Goal: Task Accomplishment & Management: Use online tool/utility

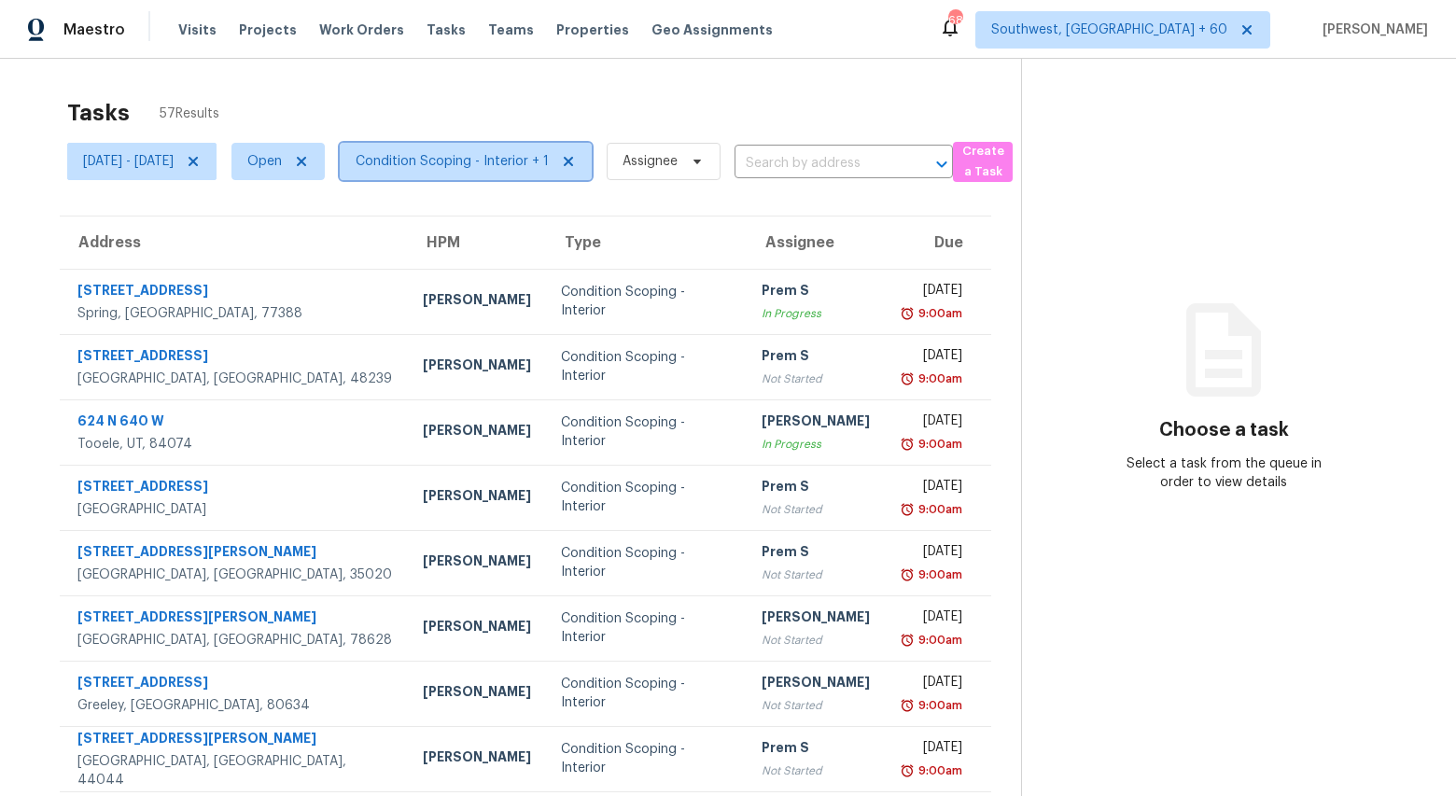
click at [537, 175] on span "Condition Scoping - Interior + 1" at bounding box center [466, 161] width 252 height 37
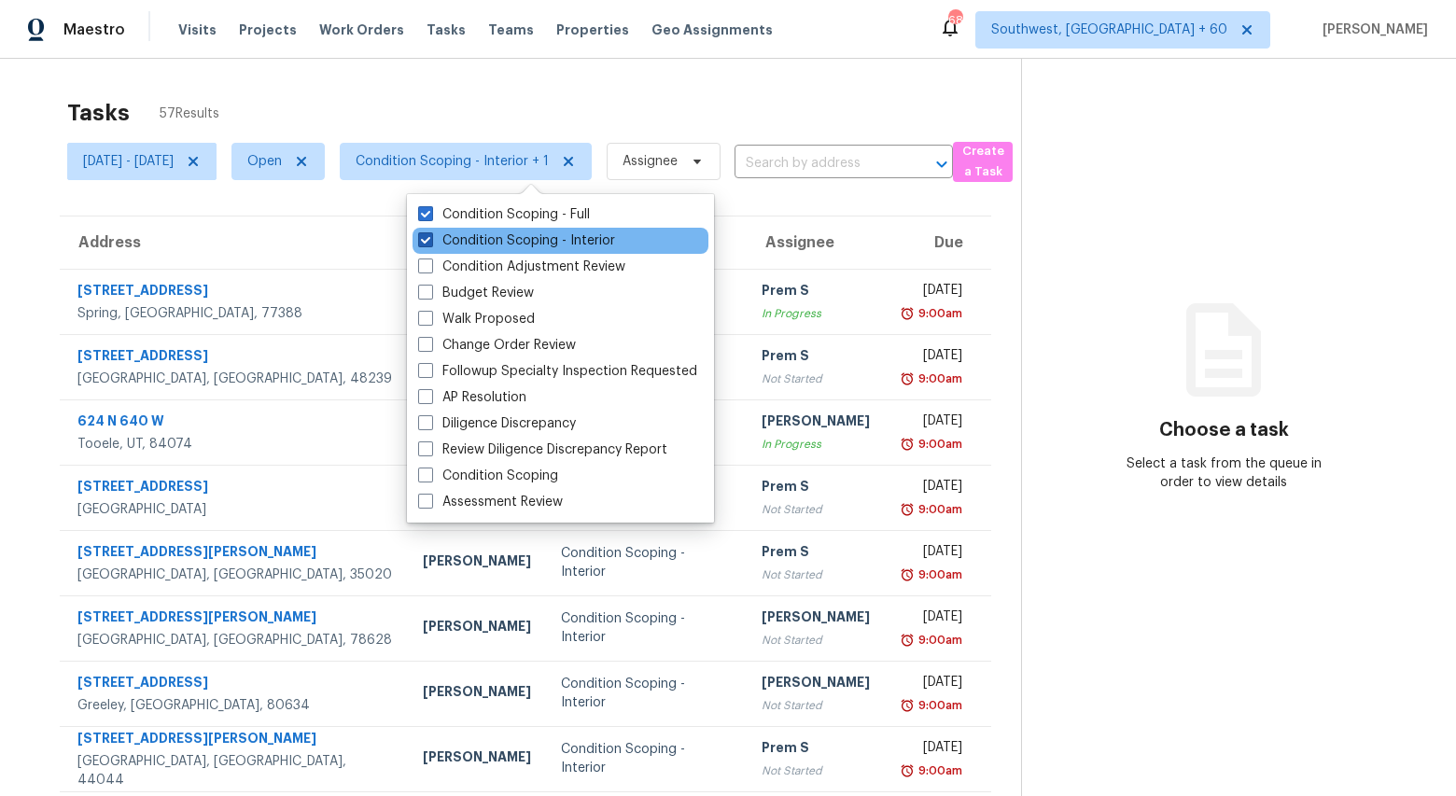
click at [498, 243] on label "Condition Scoping - Interior" at bounding box center [516, 240] width 197 height 19
click at [430, 243] on input "Condition Scoping - Interior" at bounding box center [424, 237] width 12 height 12
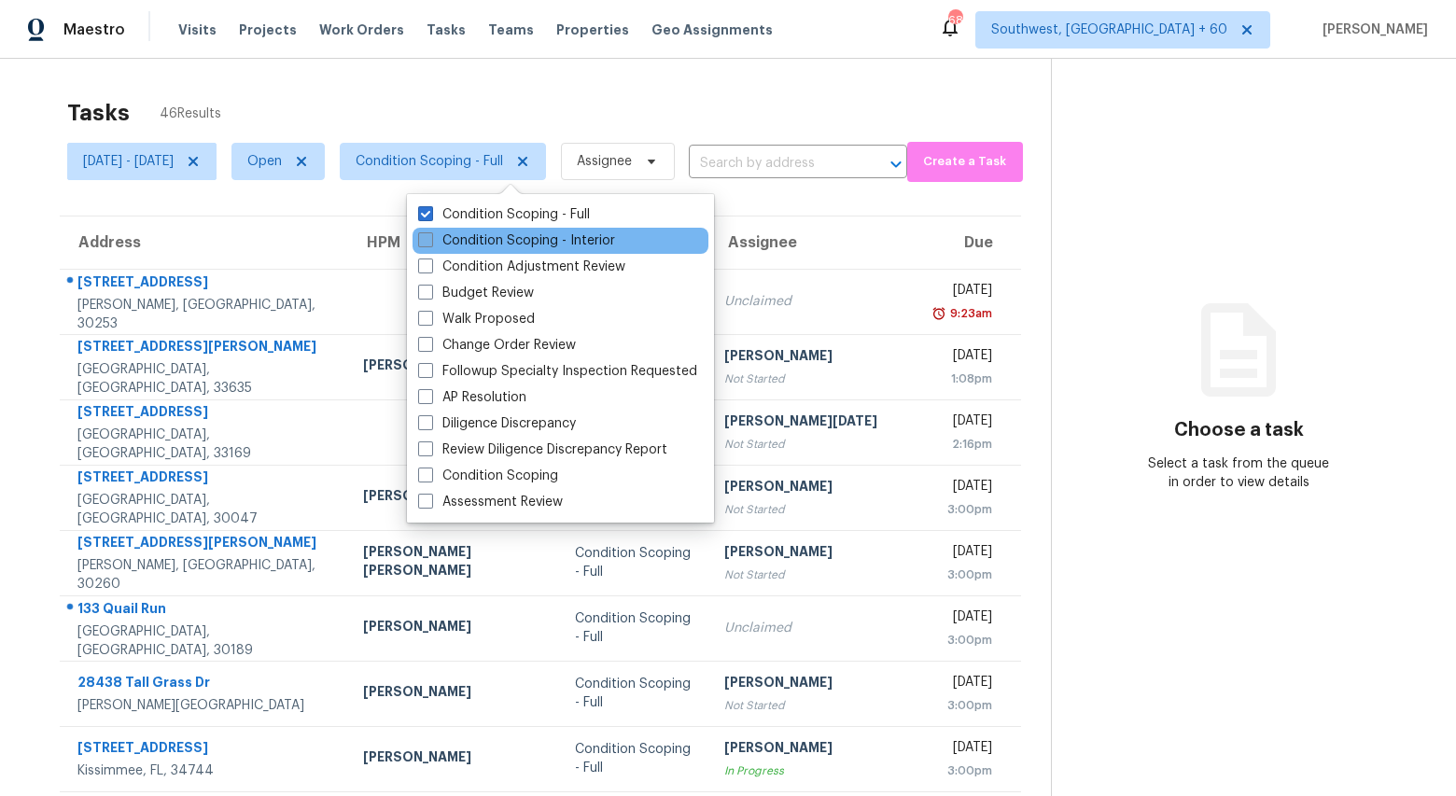
click at [498, 243] on label "Condition Scoping - Interior" at bounding box center [516, 240] width 197 height 19
click at [430, 243] on input "Condition Scoping - Interior" at bounding box center [424, 237] width 12 height 12
checkbox input "true"
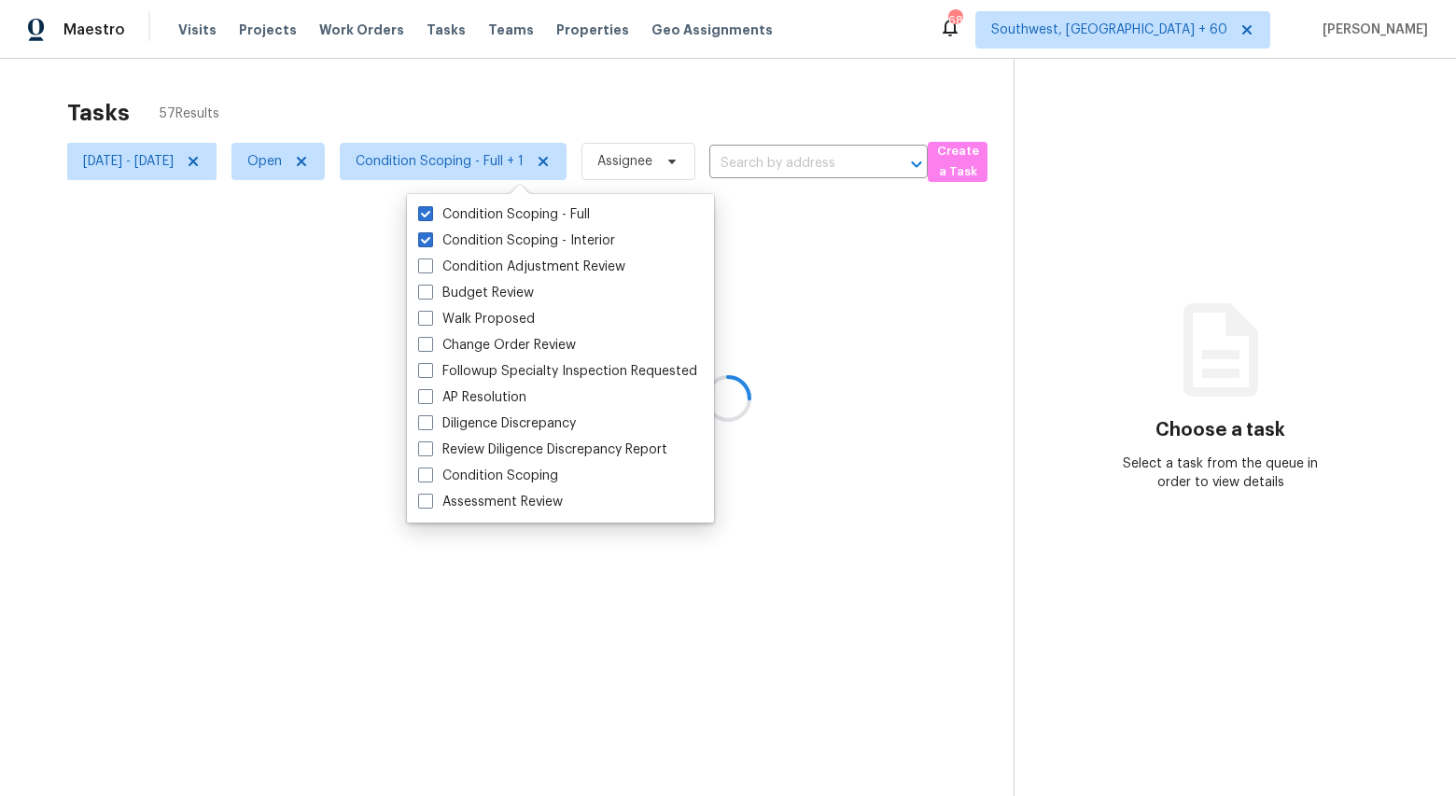
click at [391, 95] on div "Tasks 57 Results" at bounding box center [540, 113] width 947 height 49
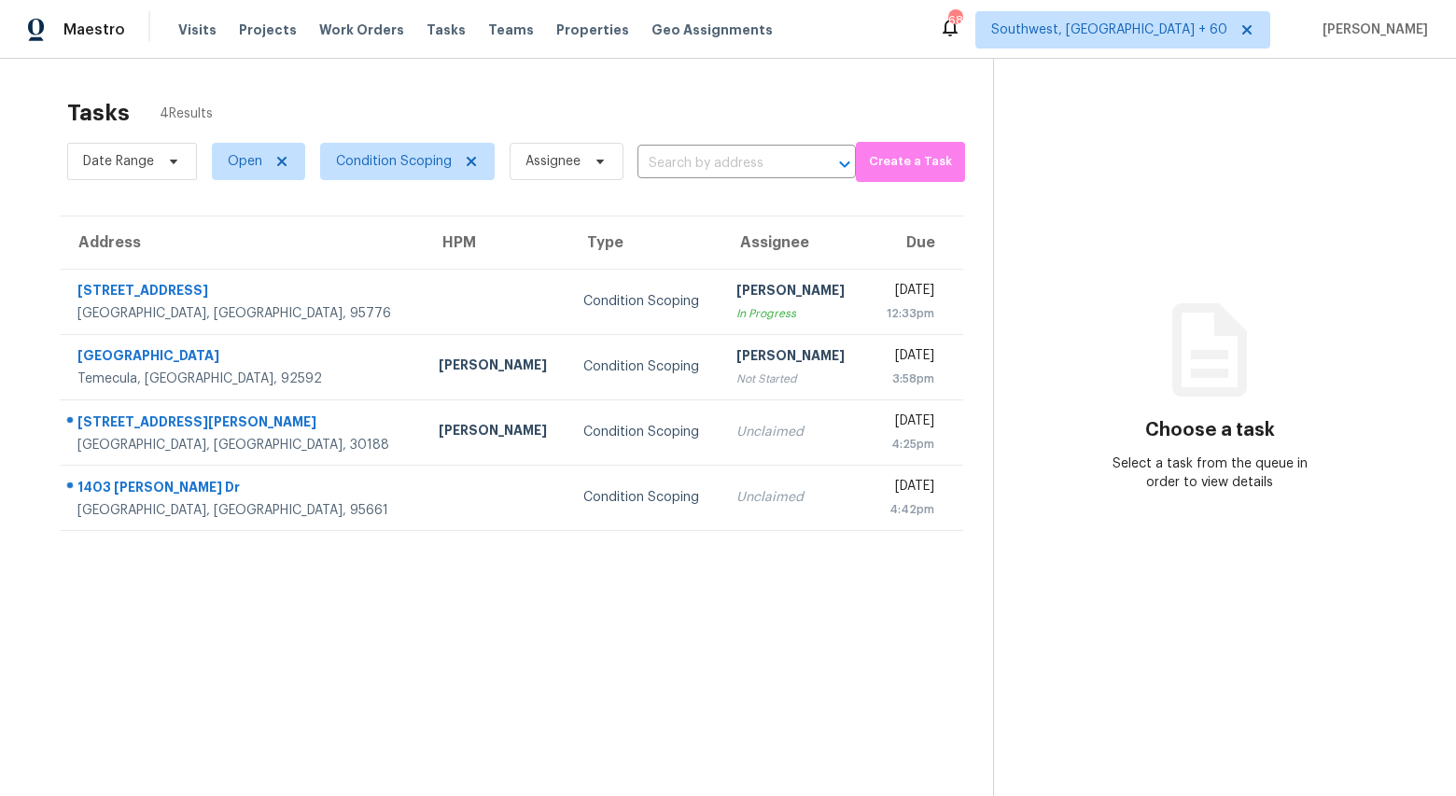
click at [694, 82] on div "Tasks 4 Results Date Range Open Condition Scoping Assignee ​ Create a Task Addr…" at bounding box center [728, 457] width 1456 height 796
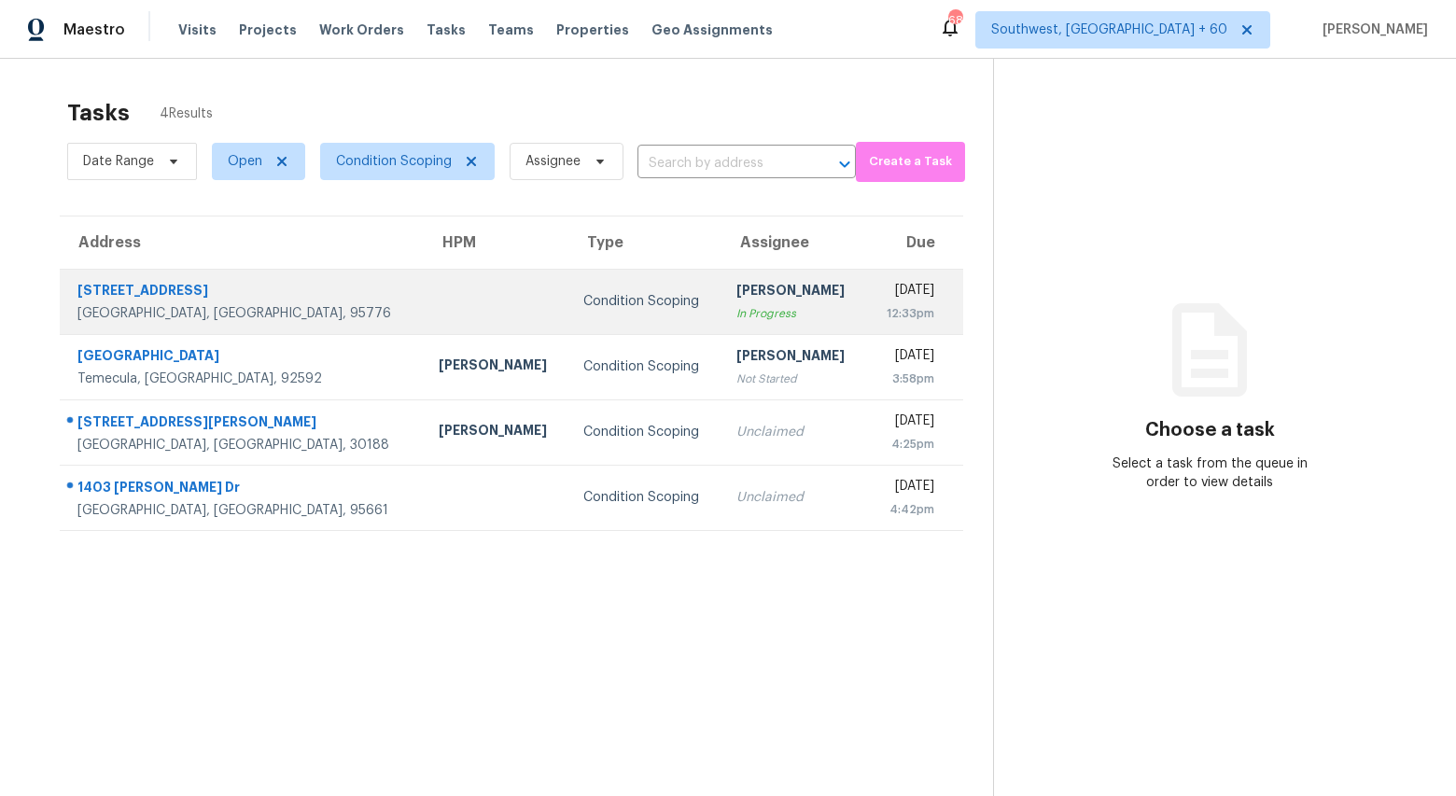
click at [568, 323] on td "Condition Scoping" at bounding box center [644, 301] width 153 height 65
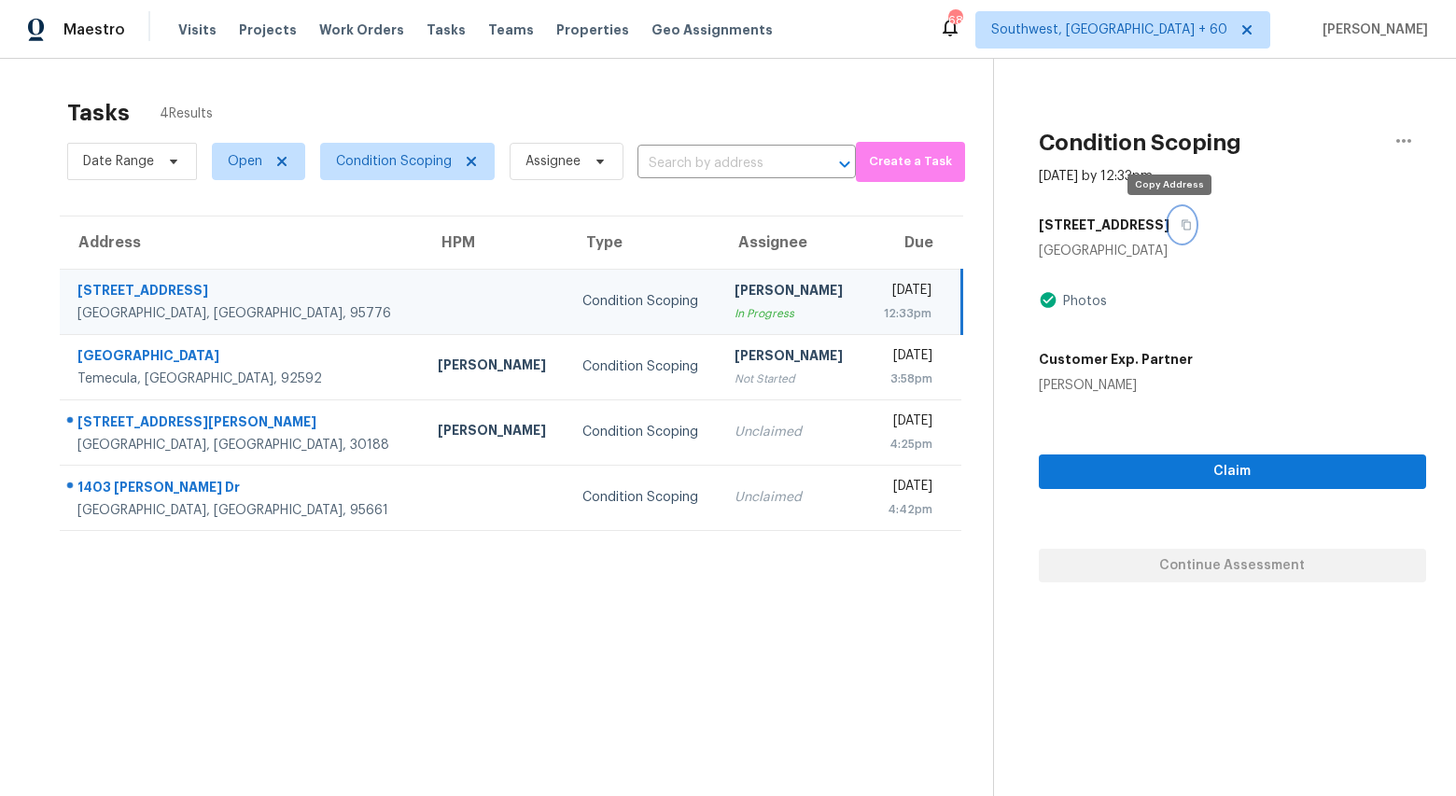
click at [1181, 226] on icon "button" at bounding box center [1186, 224] width 11 height 11
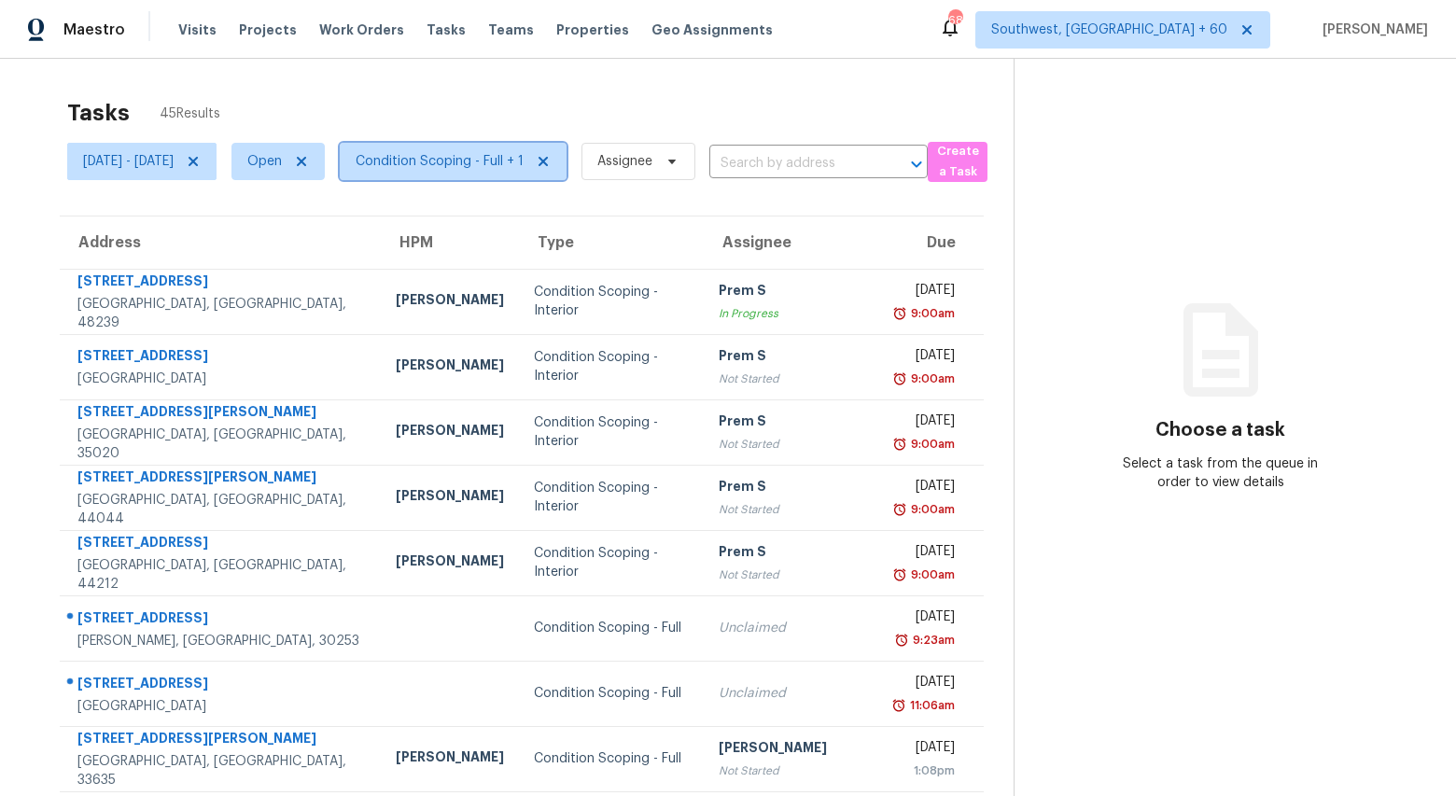
click at [522, 164] on span "Condition Scoping - Full + 1" at bounding box center [440, 161] width 168 height 19
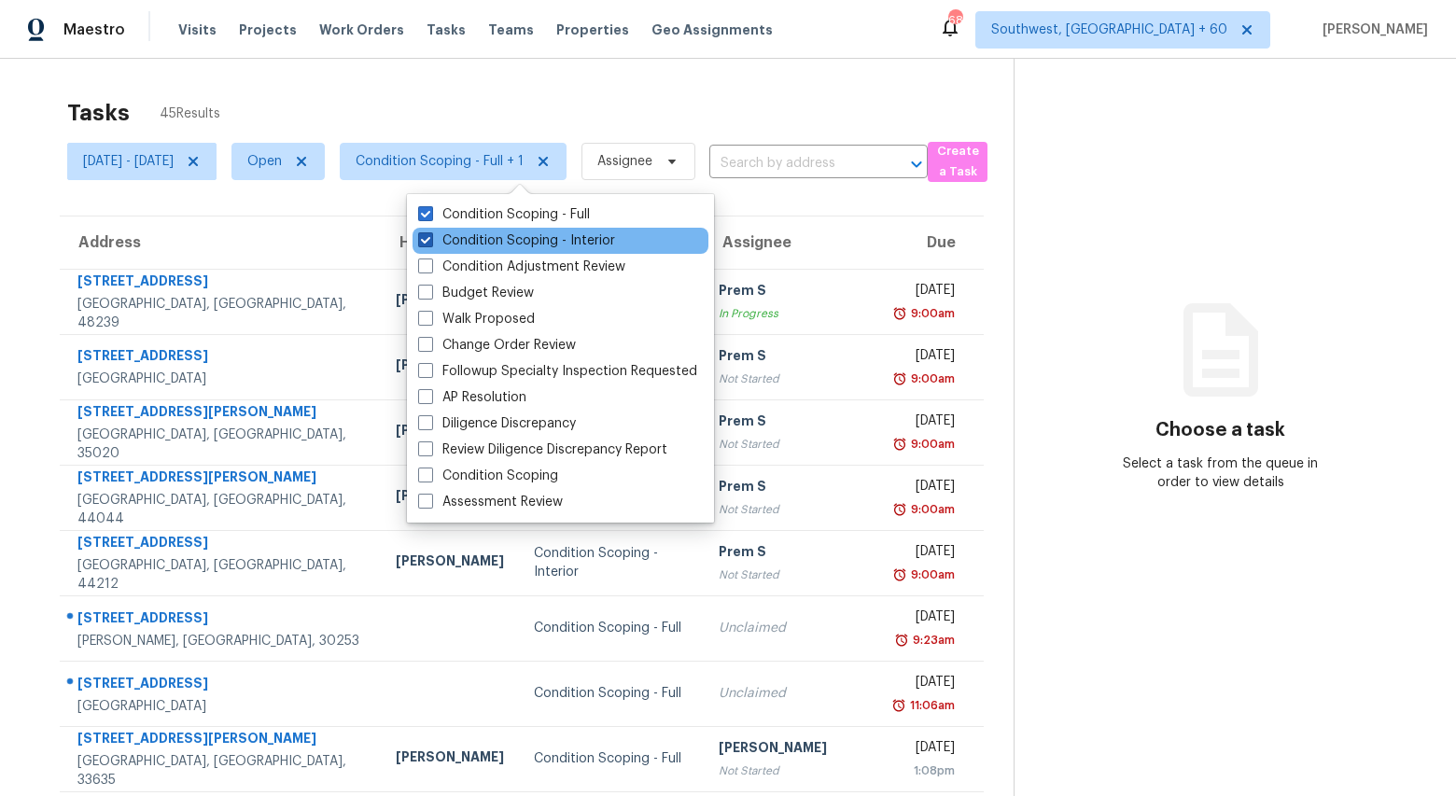
click at [508, 246] on label "Condition Scoping - Interior" at bounding box center [516, 240] width 197 height 19
click at [430, 244] on input "Condition Scoping - Interior" at bounding box center [424, 237] width 12 height 12
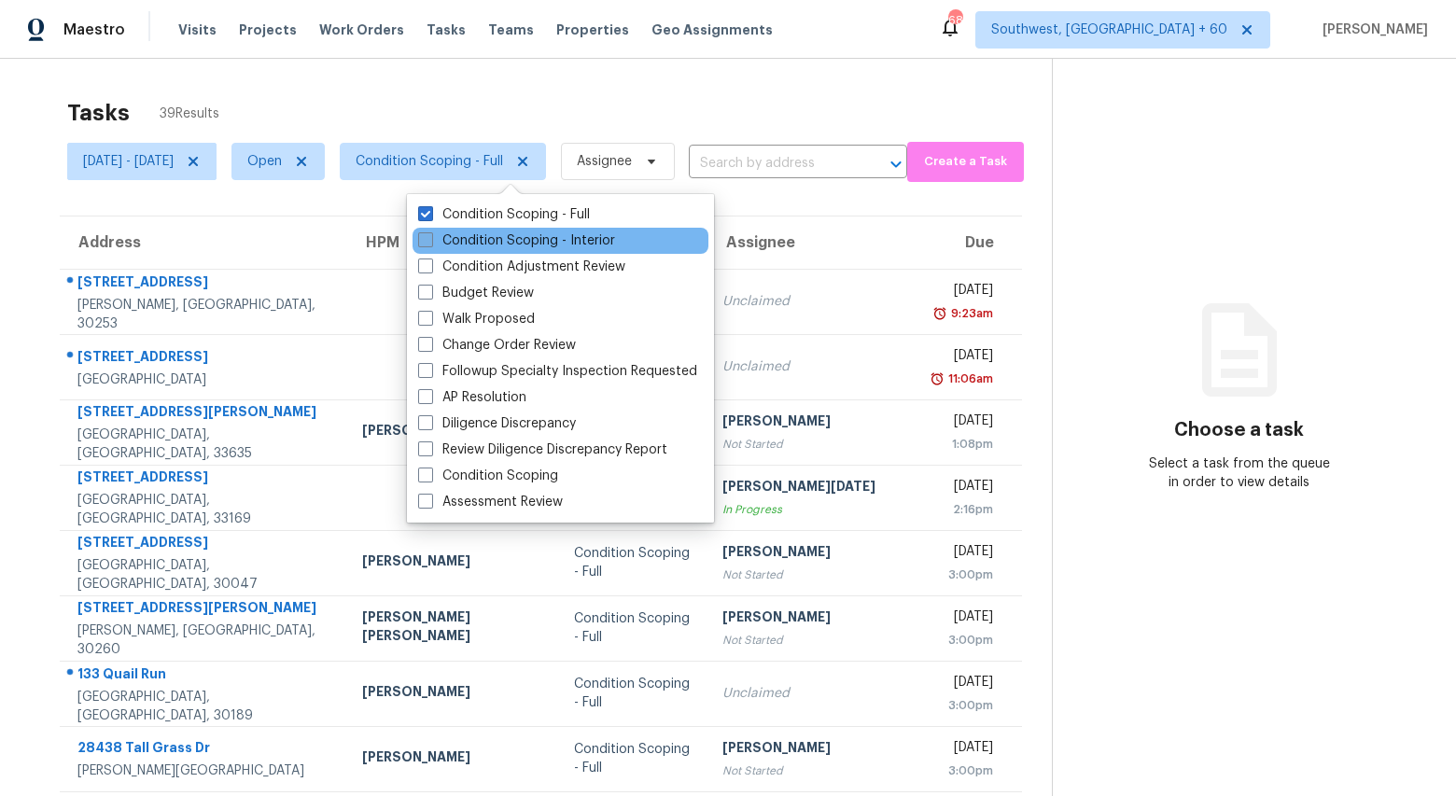
click at [486, 244] on label "Condition Scoping - Interior" at bounding box center [516, 240] width 197 height 19
click at [430, 244] on input "Condition Scoping - Interior" at bounding box center [424, 237] width 12 height 12
checkbox input "true"
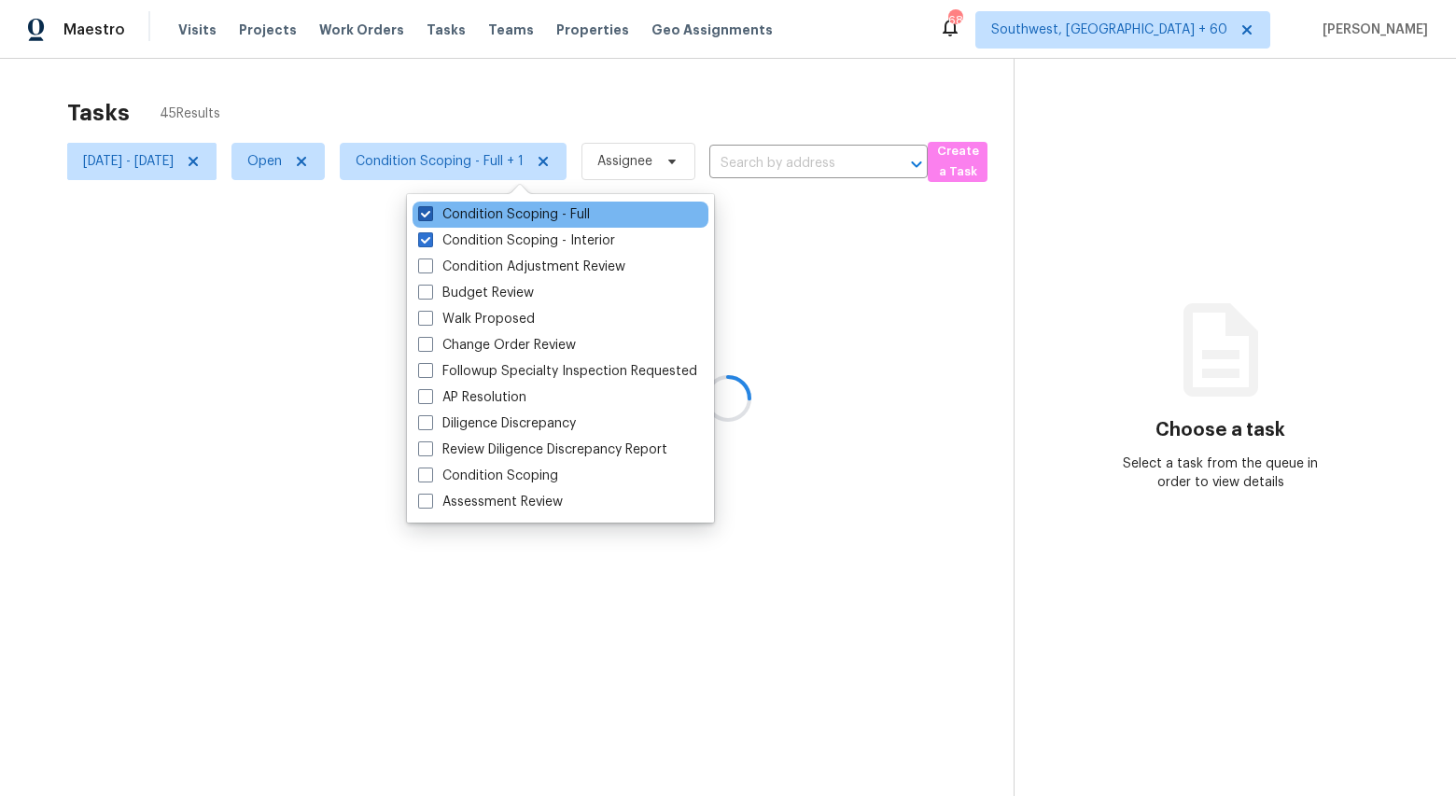
click at [475, 217] on label "Condition Scoping - Full" at bounding box center [504, 214] width 172 height 19
click at [430, 217] on input "Condition Scoping - Full" at bounding box center [424, 211] width 12 height 12
checkbox input "false"
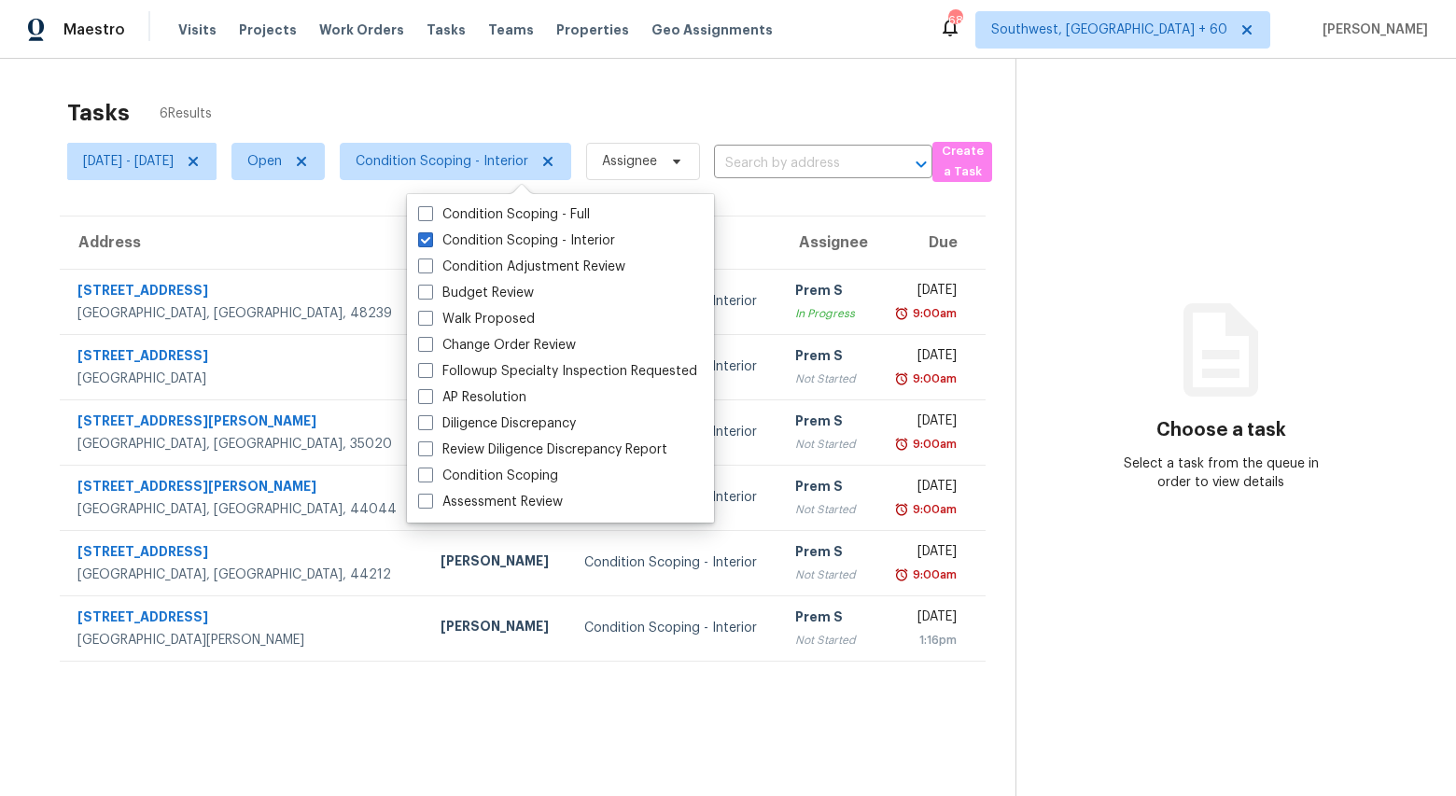
click at [428, 85] on div "Tasks 6 Results Mon, Sep 22 - Tue, Sep 23 Open Condition Scoping - Interior Ass…" at bounding box center [728, 457] width 1456 height 796
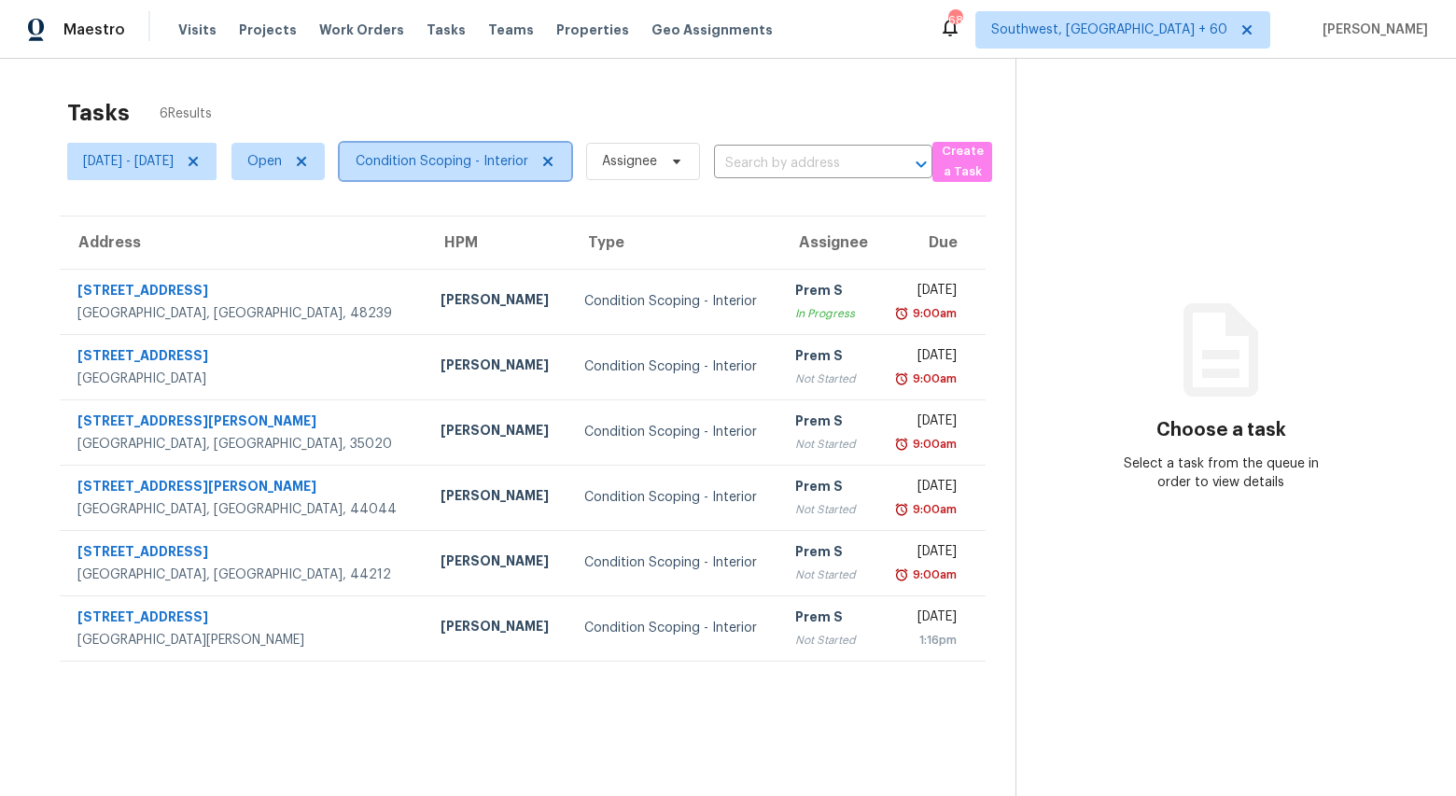
click at [525, 161] on span "Condition Scoping - Interior" at bounding box center [442, 161] width 173 height 19
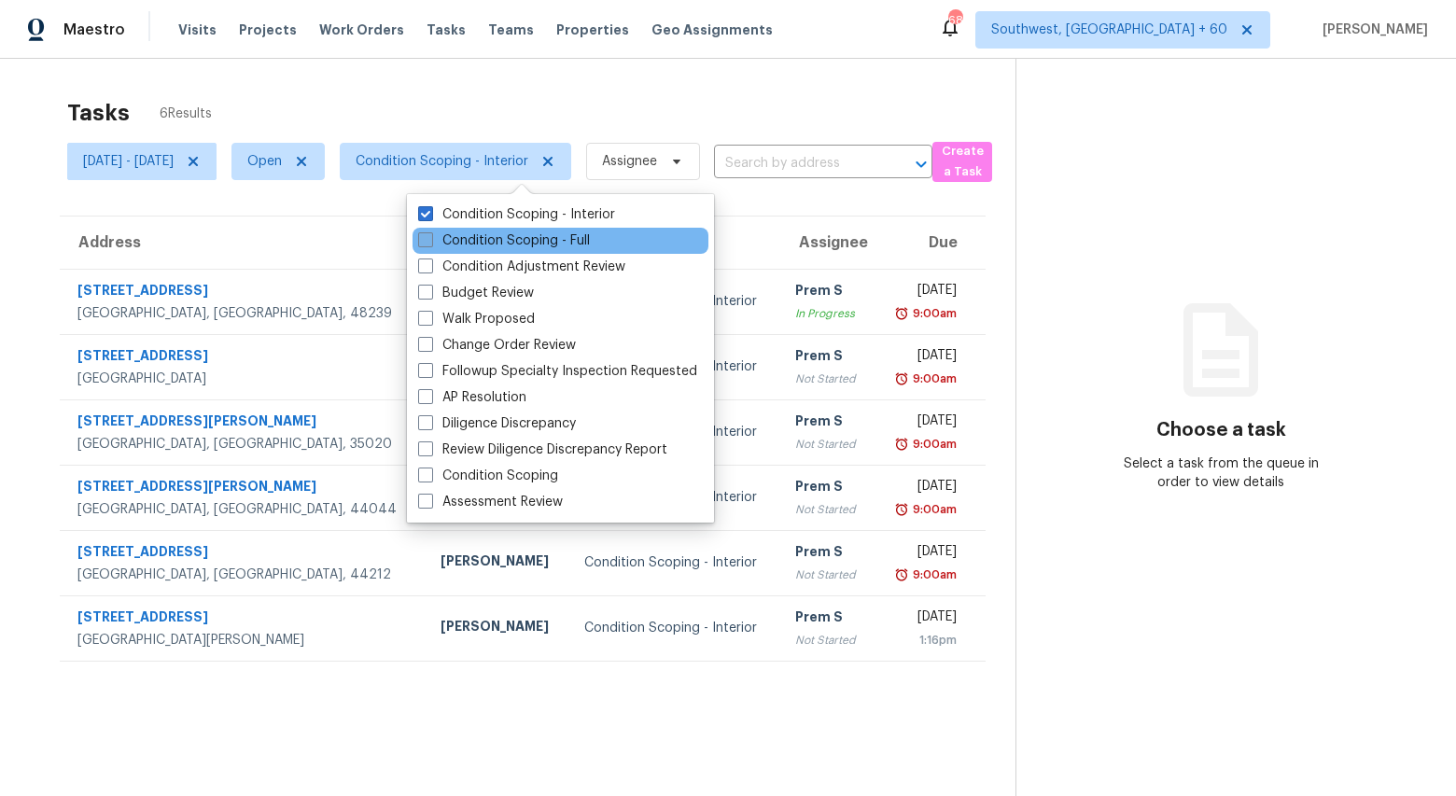
click at [511, 245] on label "Condition Scoping - Full" at bounding box center [504, 240] width 172 height 19
click at [430, 244] on input "Condition Scoping - Full" at bounding box center [424, 237] width 12 height 12
checkbox input "true"
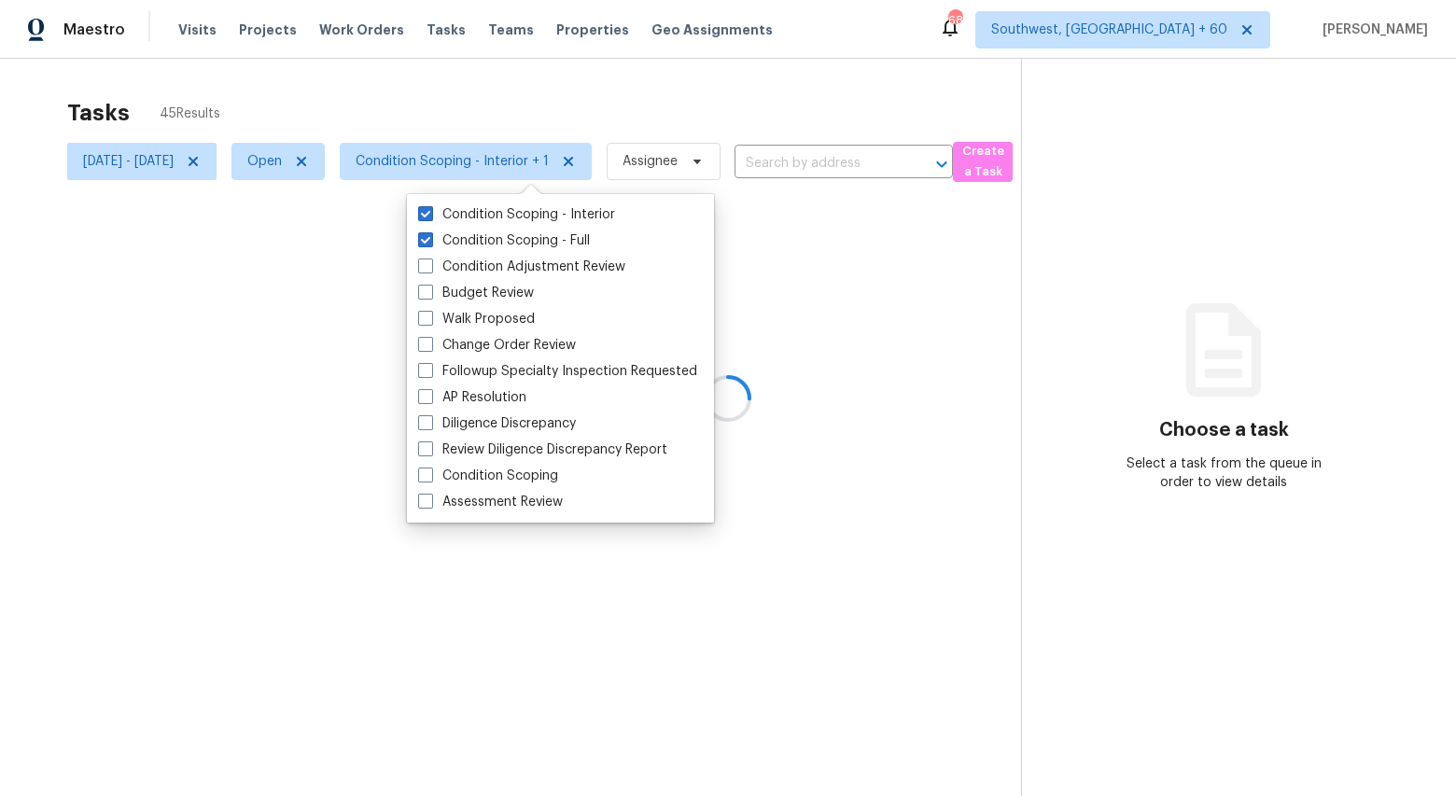
click at [431, 82] on div at bounding box center [728, 398] width 1456 height 796
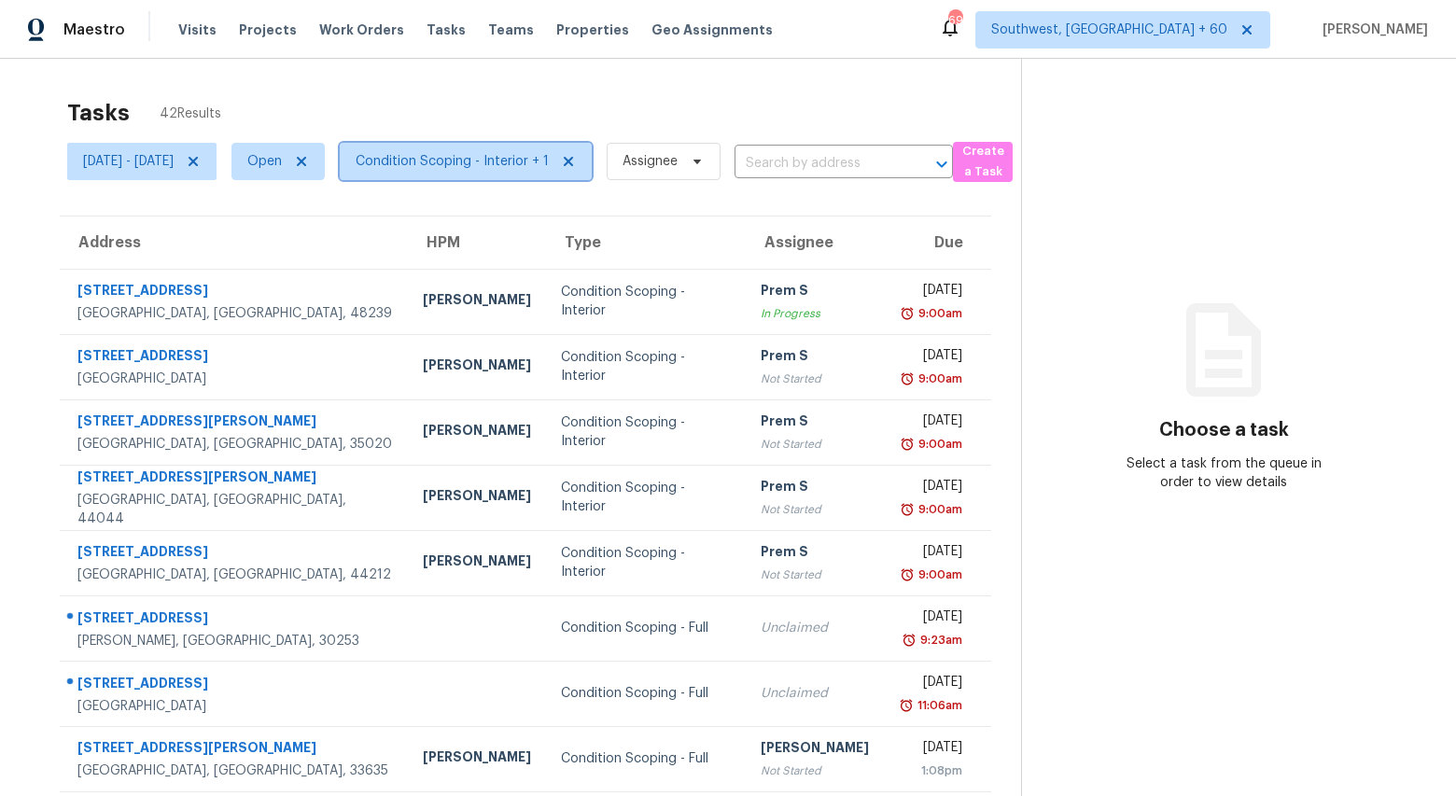
click at [510, 169] on span "Condition Scoping - Interior + 1" at bounding box center [452, 161] width 193 height 19
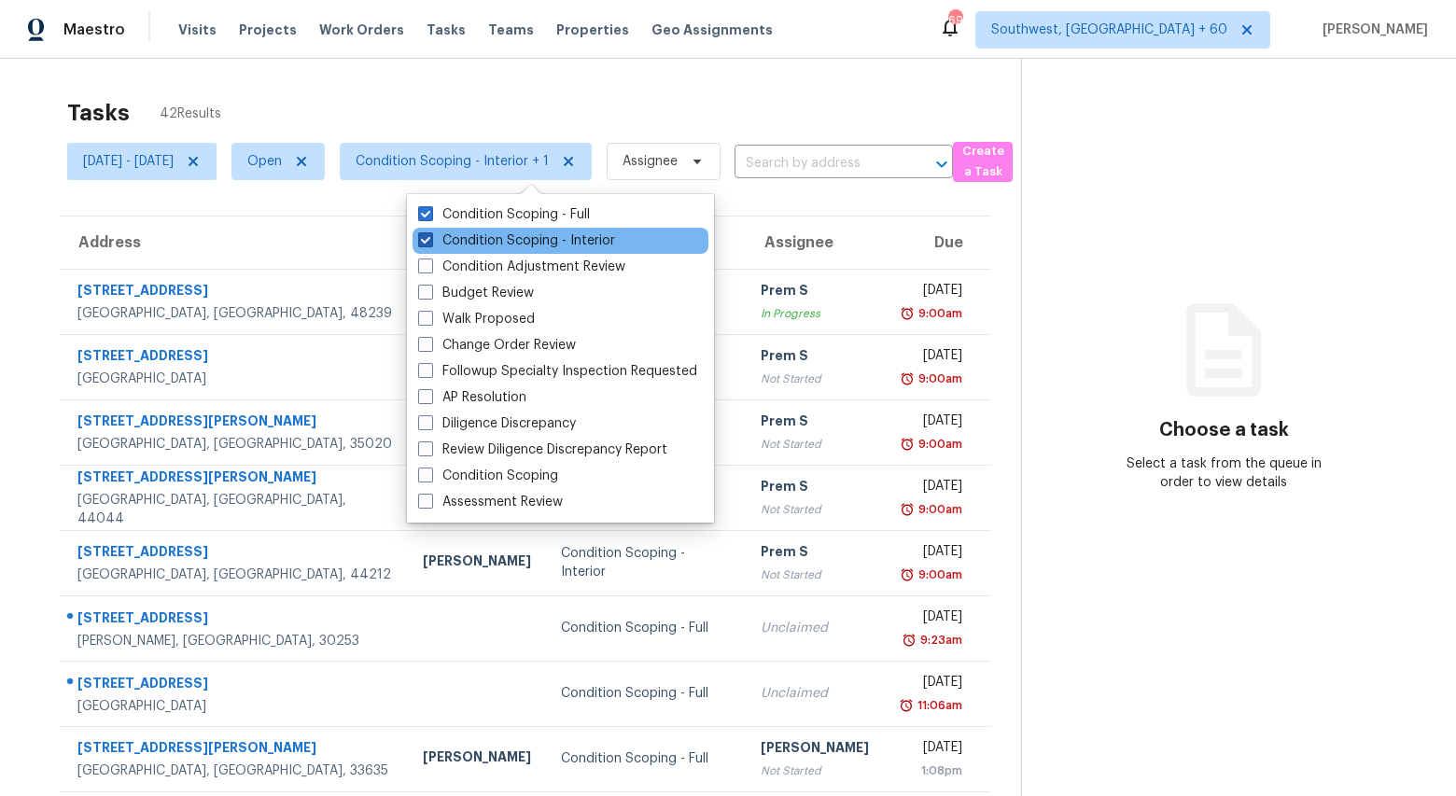
click at [482, 236] on label "Condition Scoping - Interior" at bounding box center [516, 240] width 197 height 19
click at [430, 236] on input "Condition Scoping - Interior" at bounding box center [424, 237] width 12 height 12
checkbox input "false"
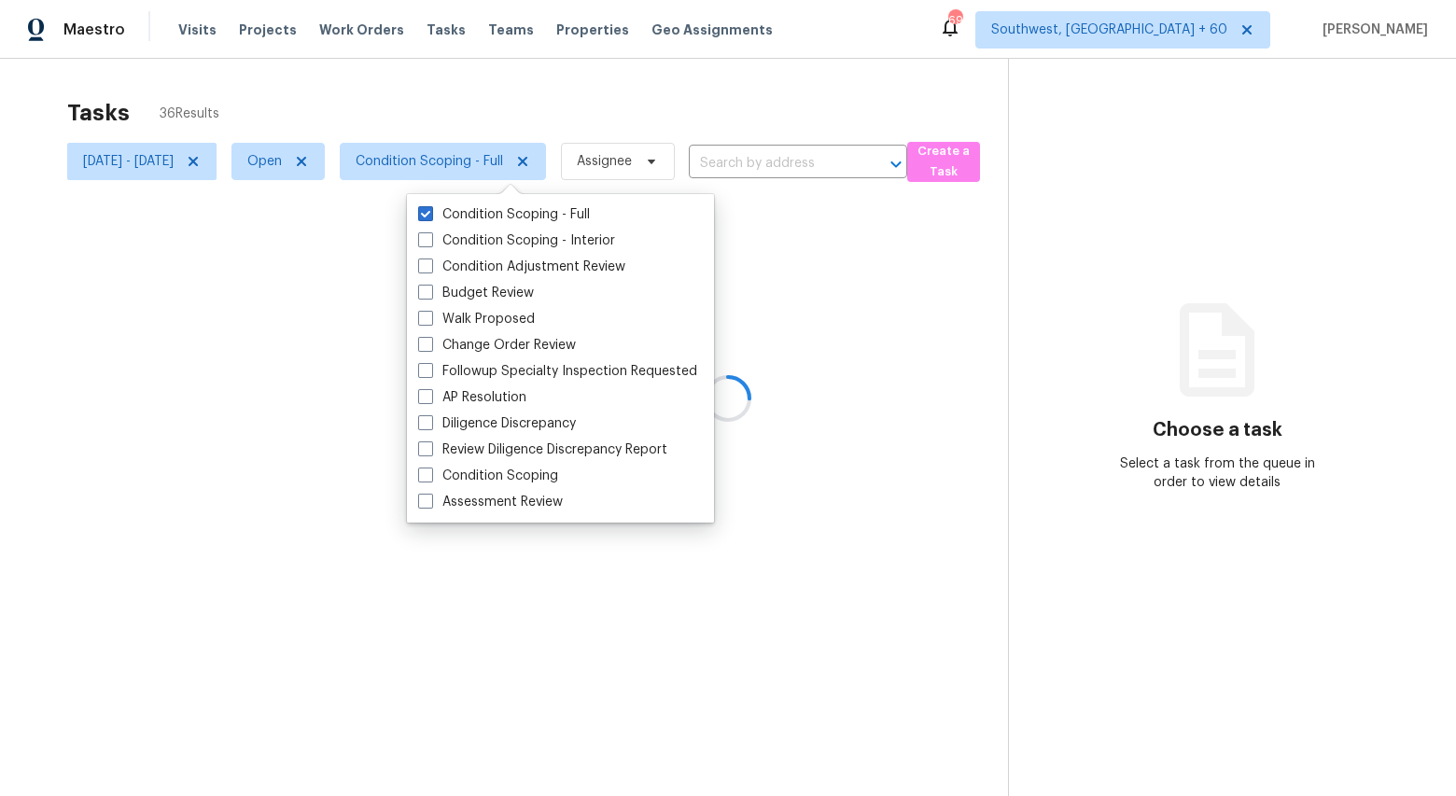
click at [433, 101] on div at bounding box center [728, 398] width 1456 height 796
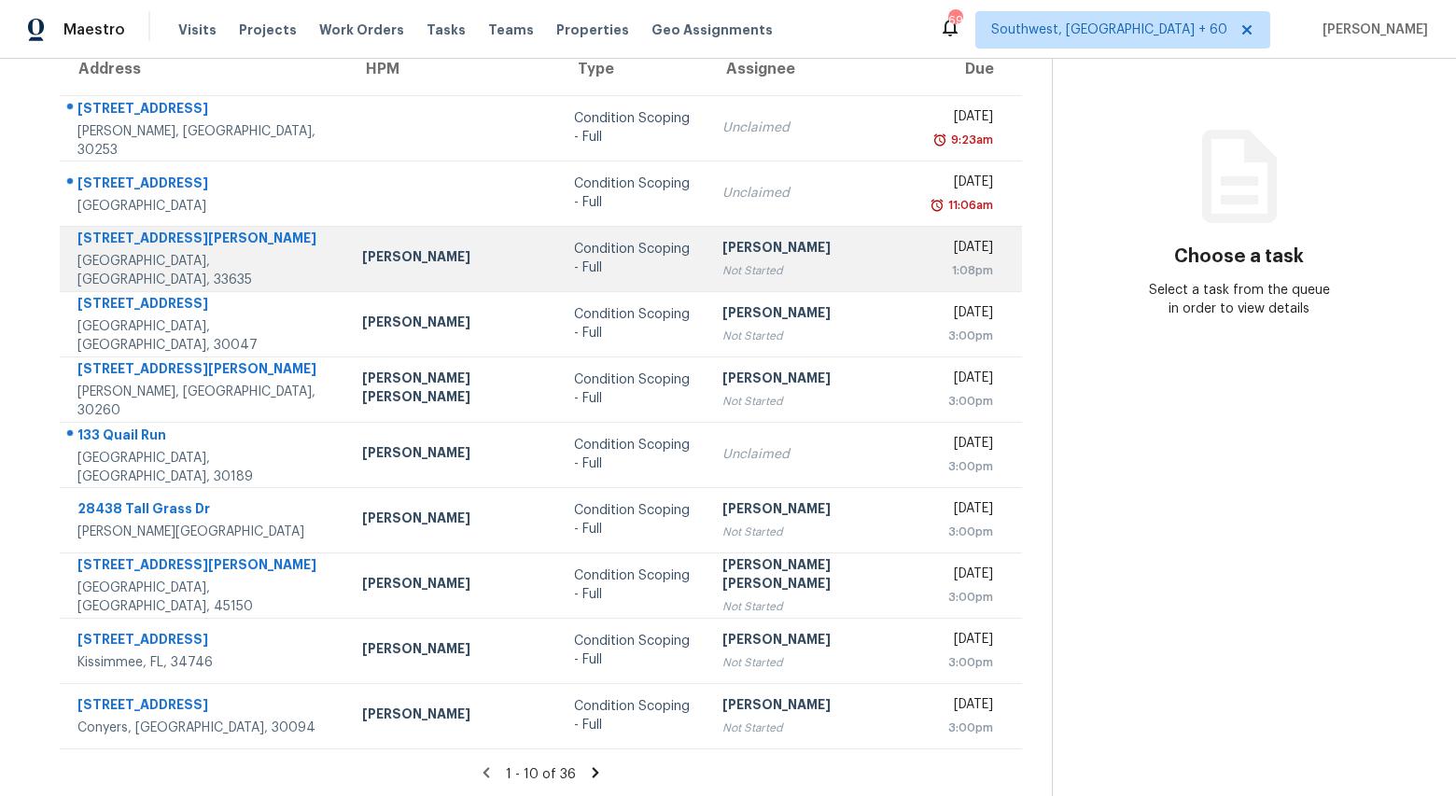
scroll to position [175, 0]
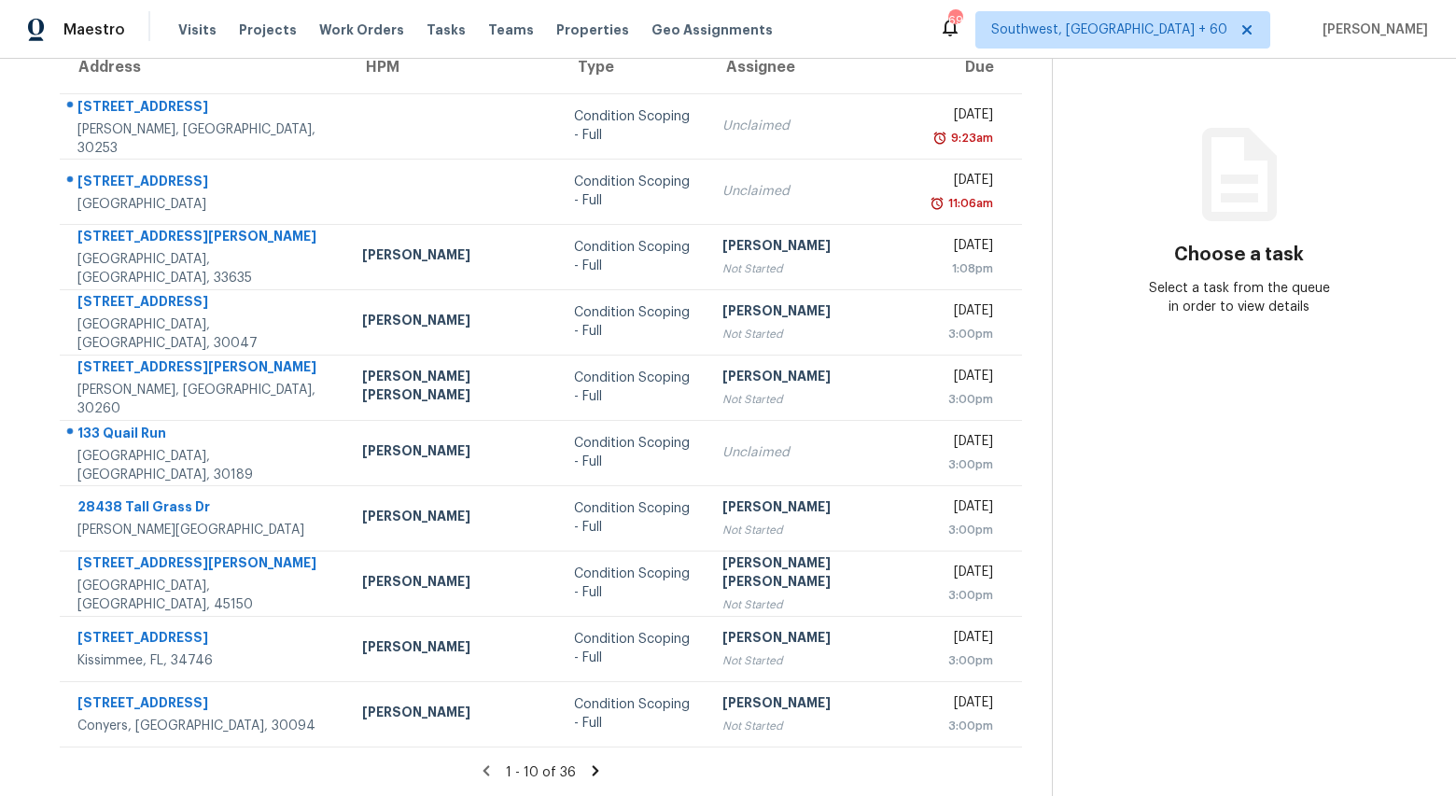
click at [587, 766] on icon at bounding box center [595, 771] width 17 height 17
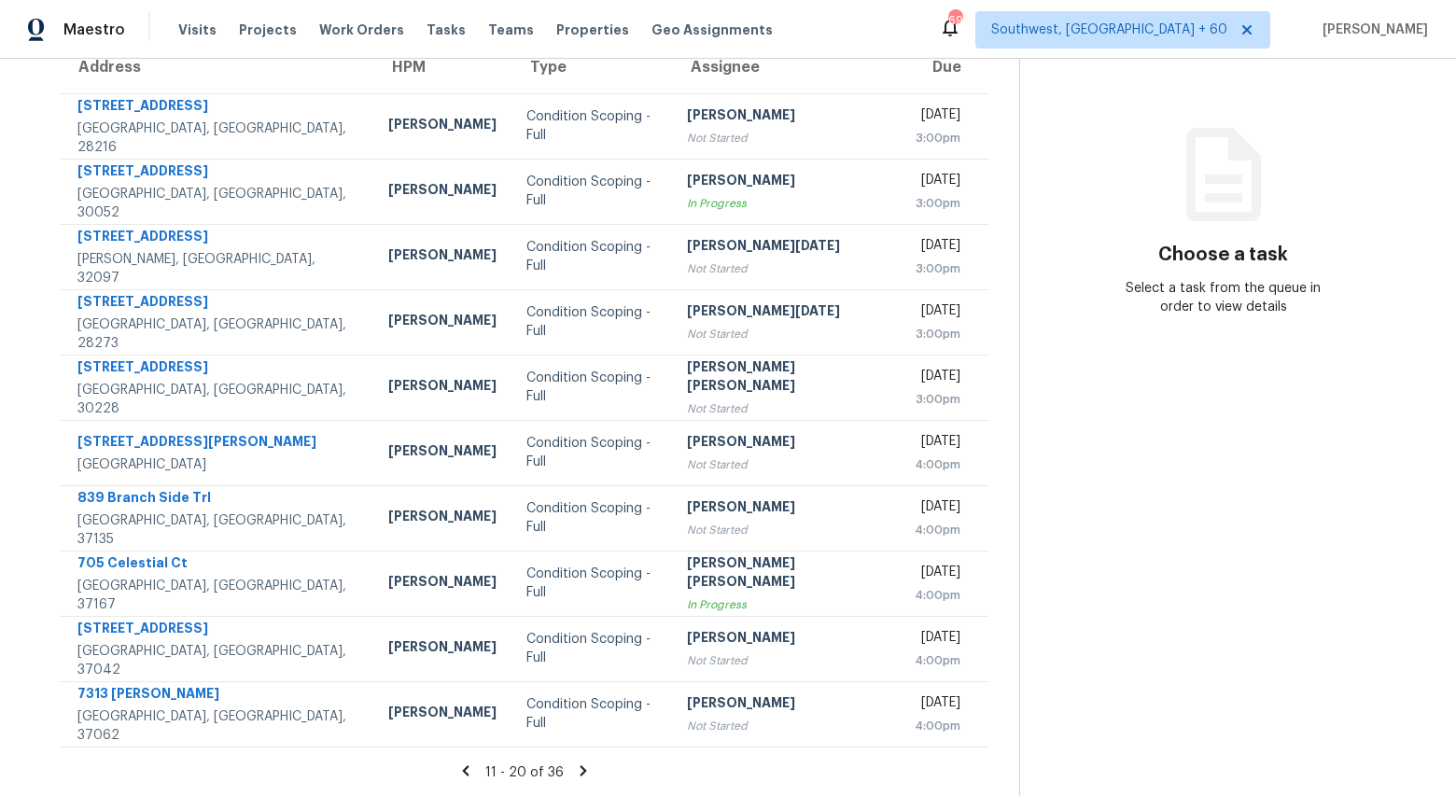
click at [583, 765] on icon at bounding box center [584, 770] width 7 height 10
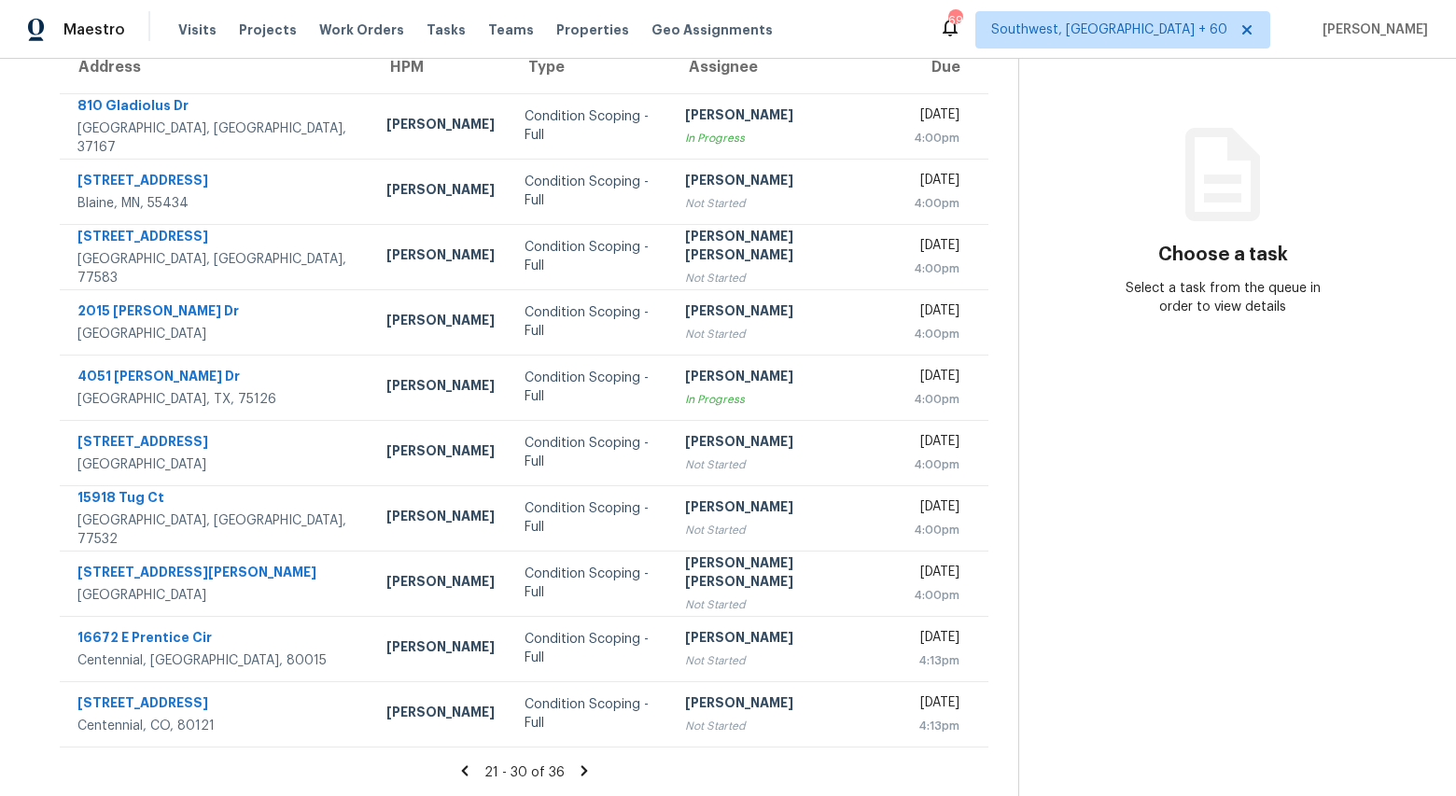
click at [590, 775] on icon at bounding box center [584, 771] width 17 height 17
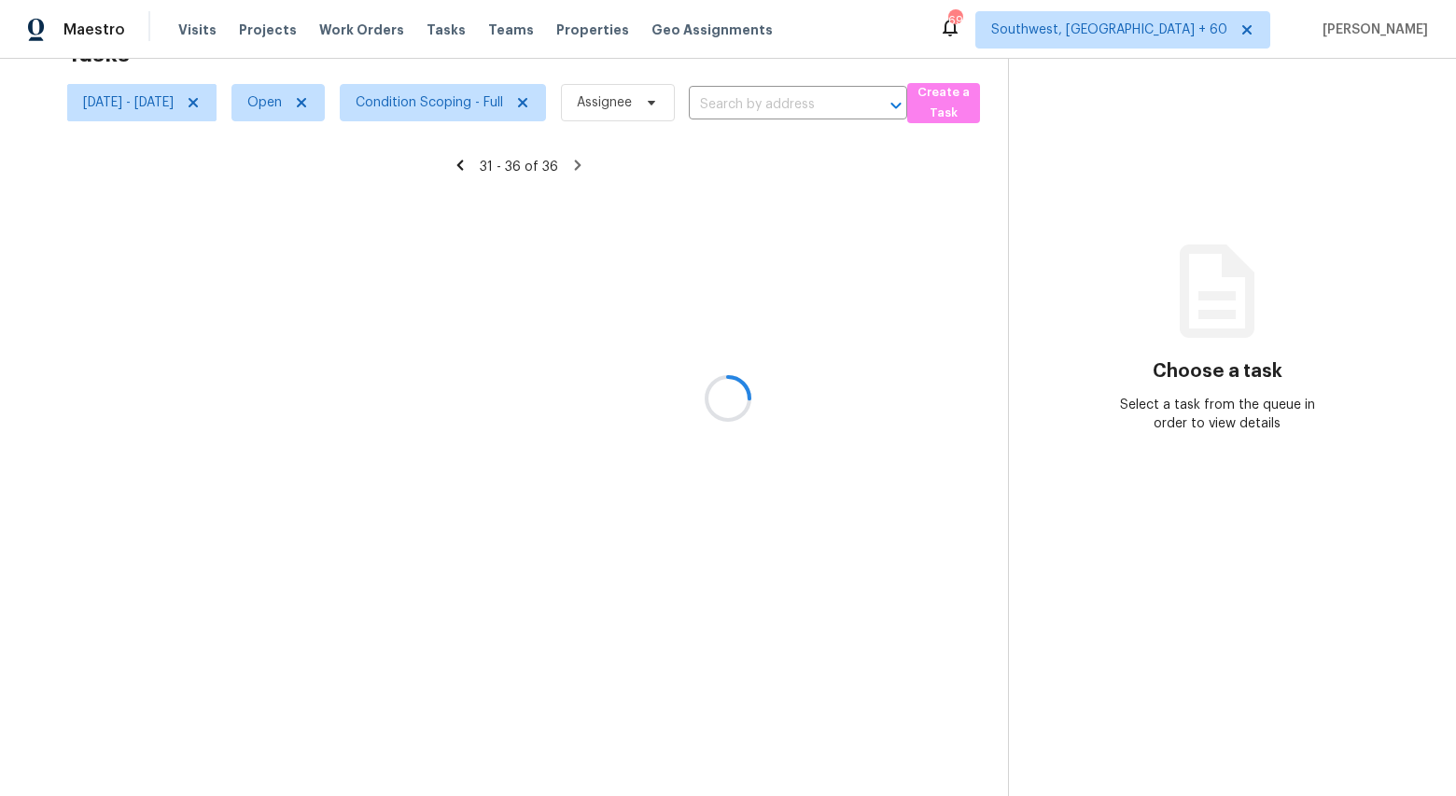
scroll to position [59, 0]
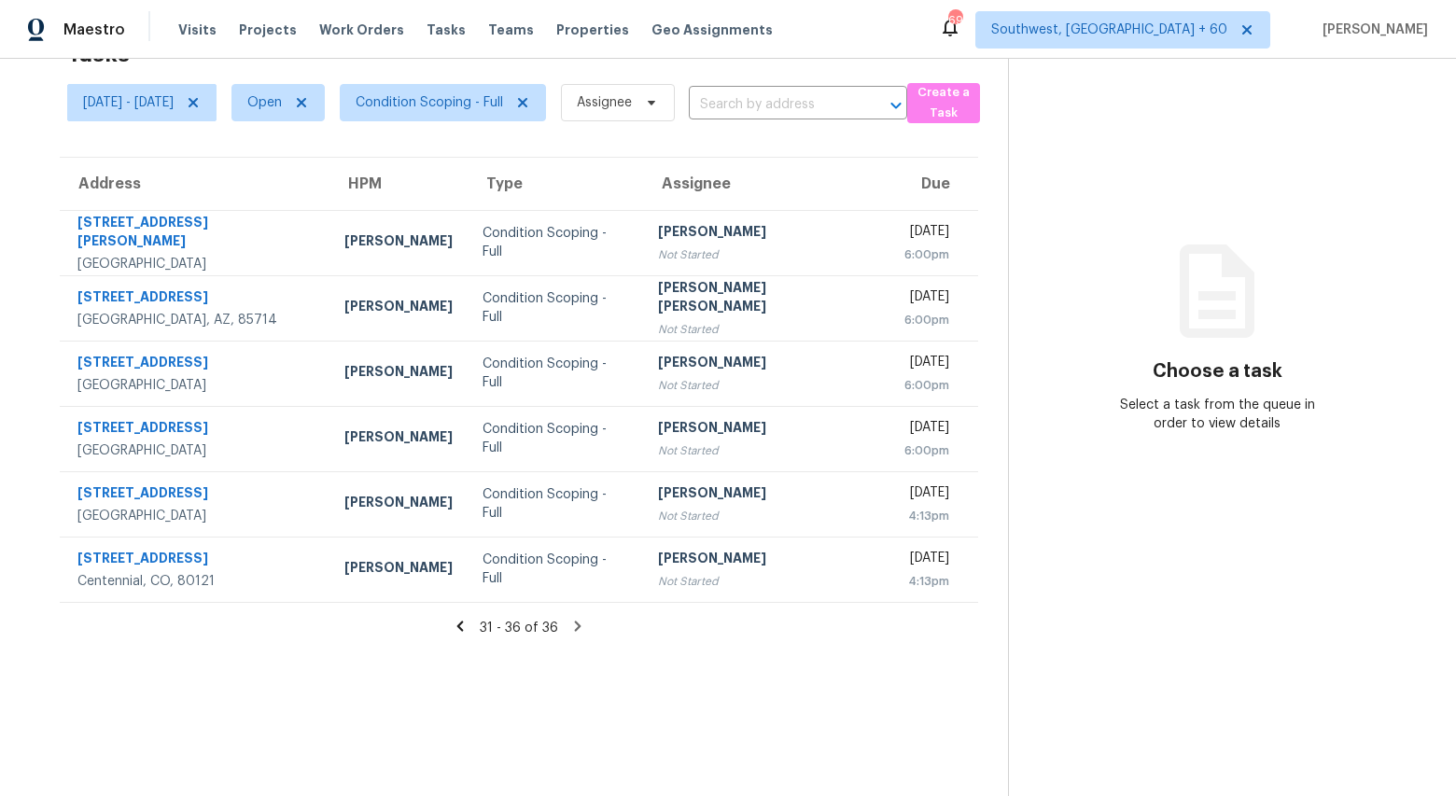
click at [464, 629] on icon at bounding box center [460, 626] width 7 height 10
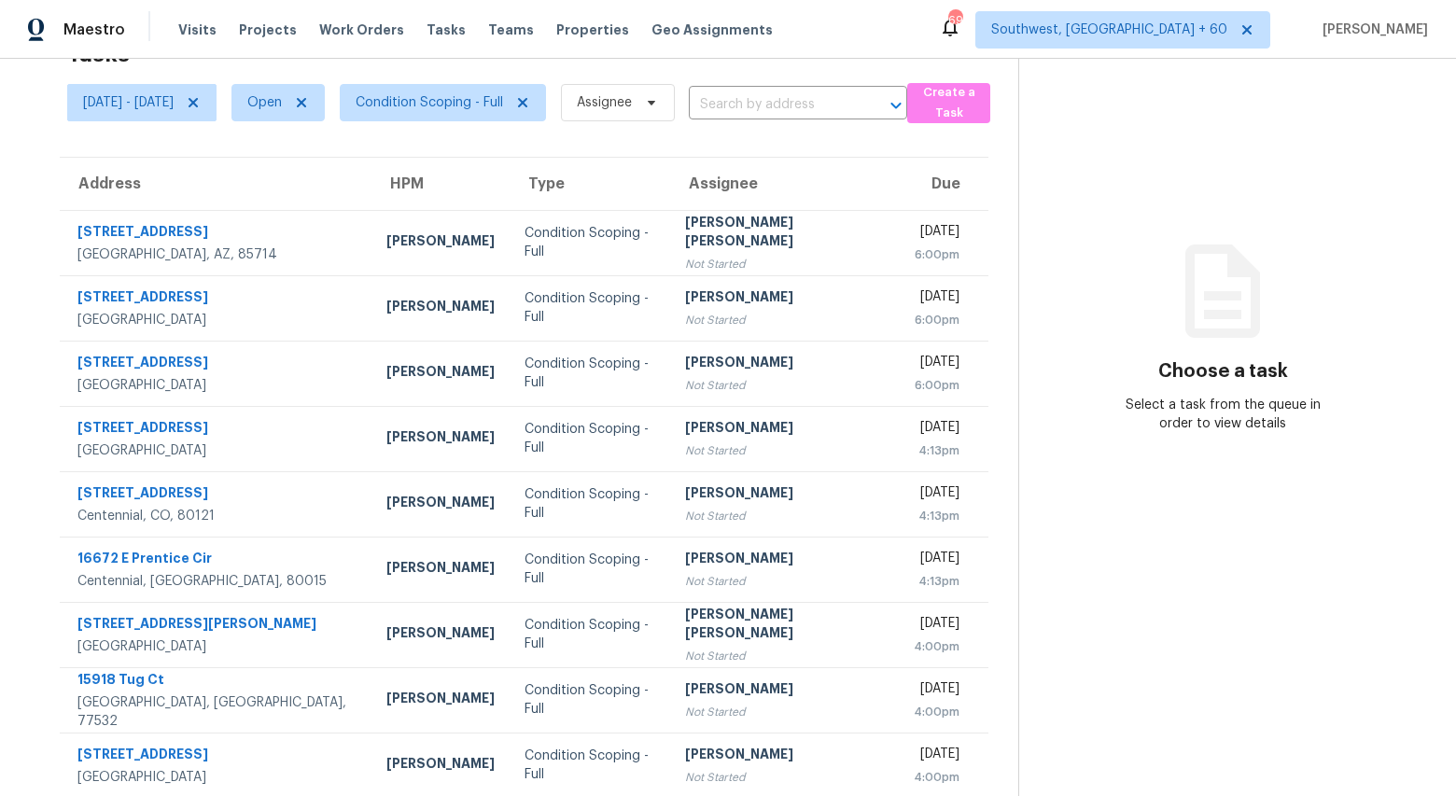
scroll to position [175, 0]
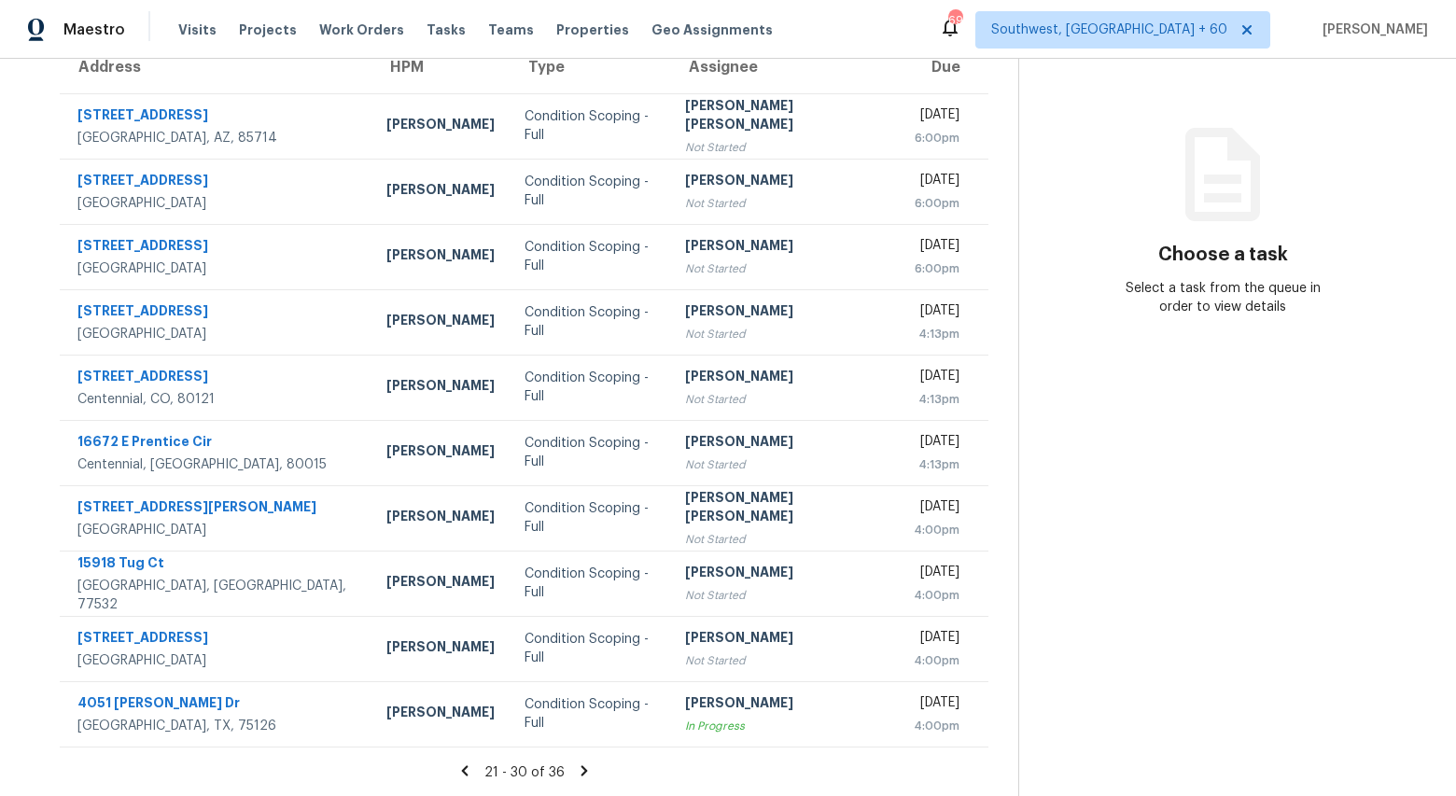
click at [472, 769] on icon at bounding box center [464, 771] width 17 height 17
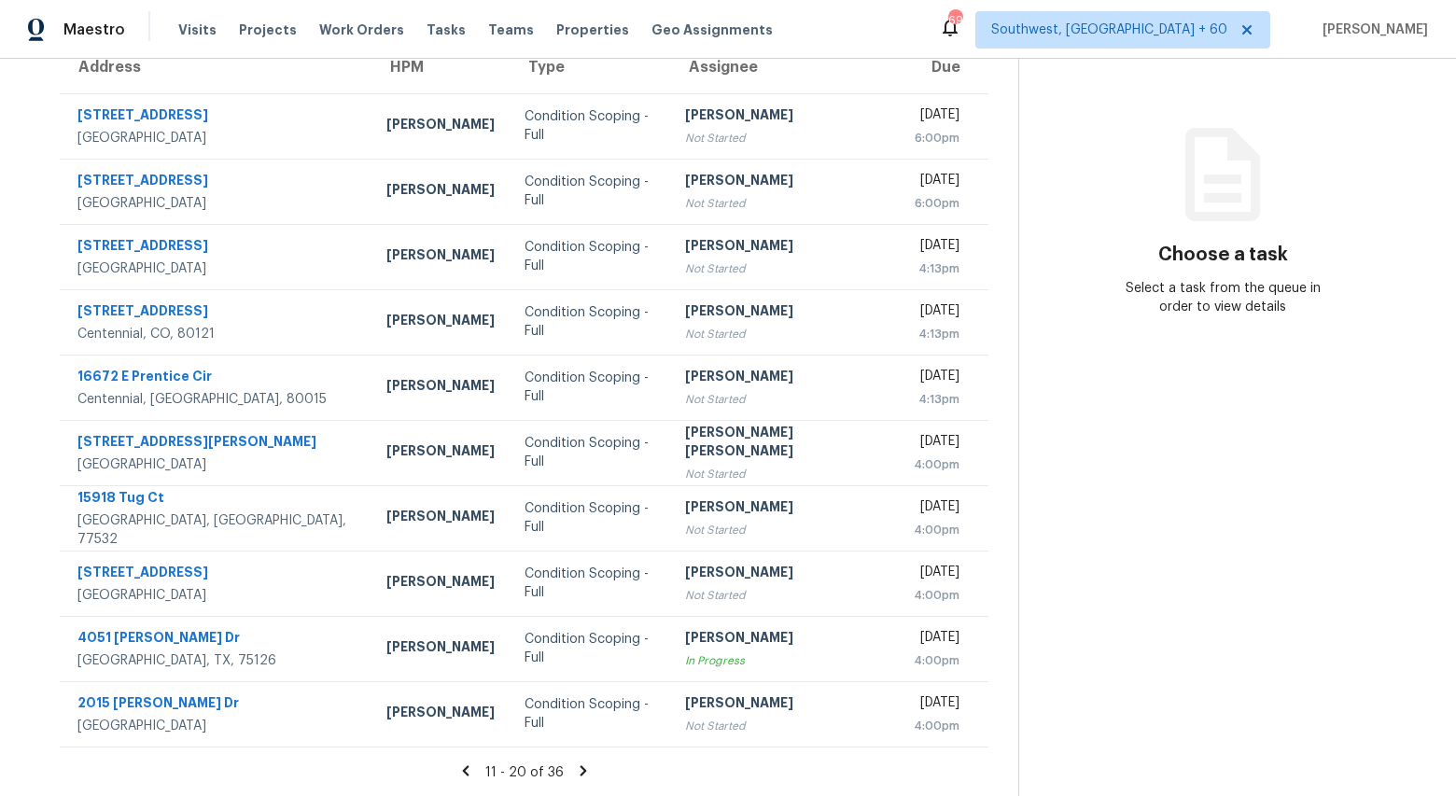
click at [472, 769] on icon at bounding box center [465, 771] width 17 height 17
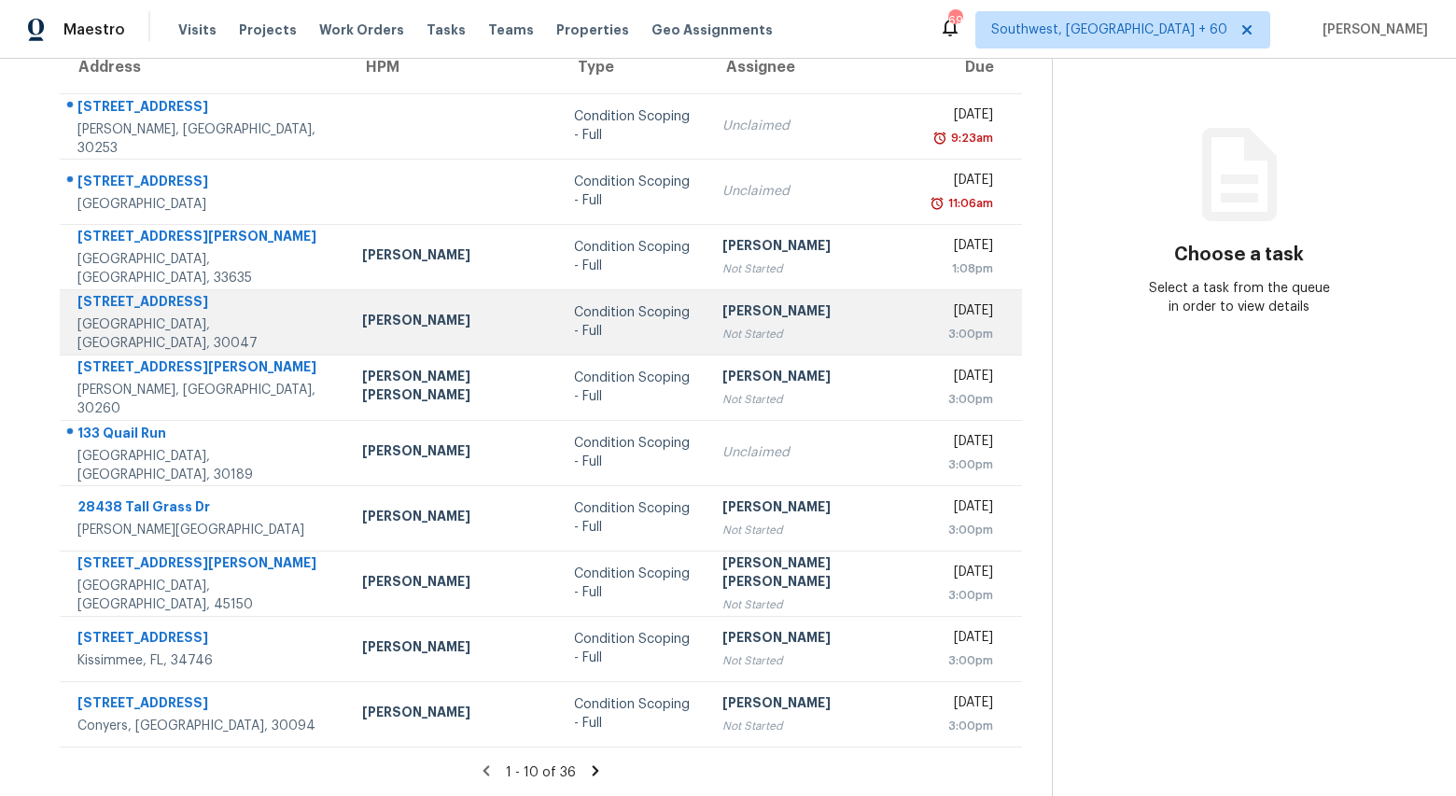
scroll to position [0, 0]
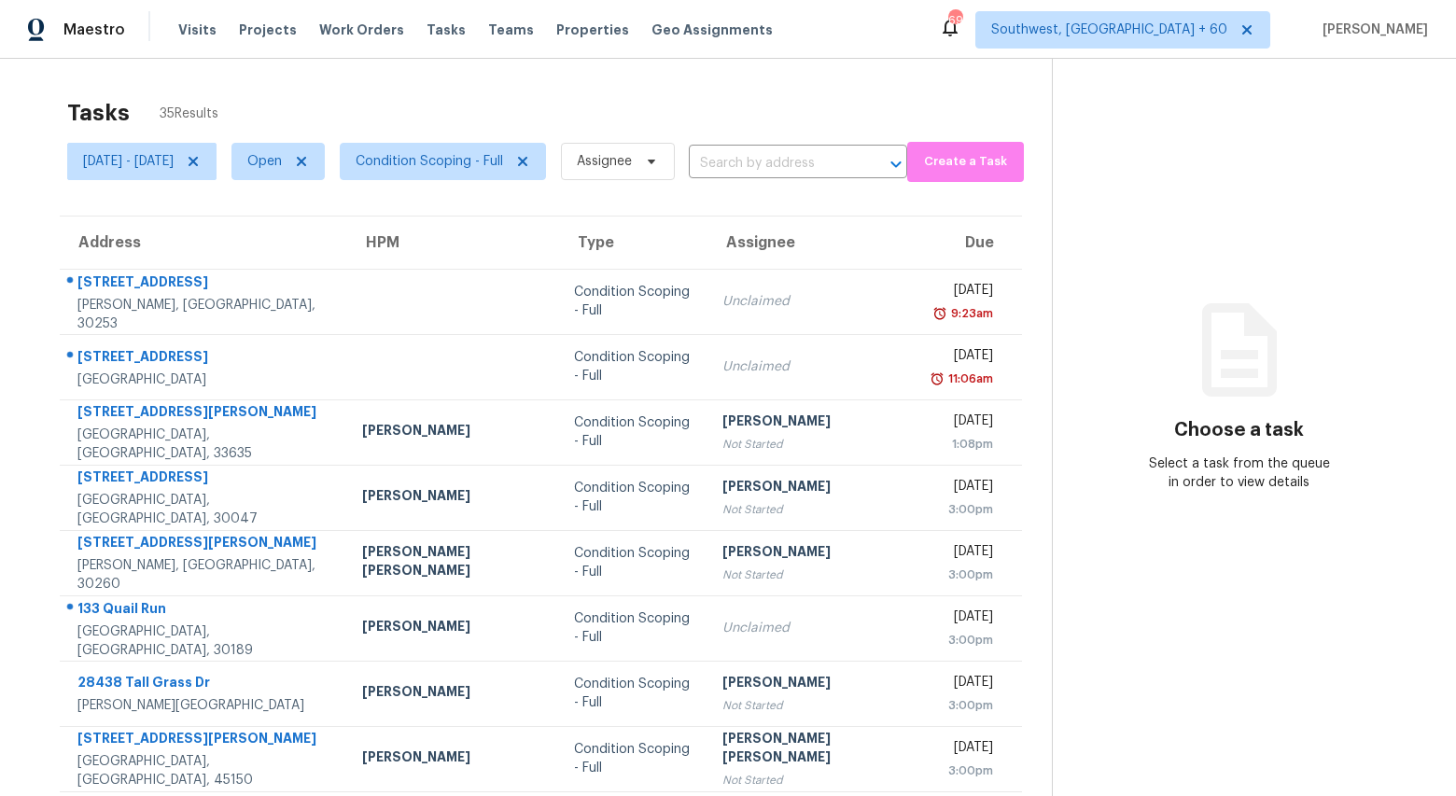
click at [272, 85] on div "Tasks 35 Results [DATE] - [DATE] Open Condition Scoping - Full Assignee ​ Creat…" at bounding box center [728, 516] width 1456 height 914
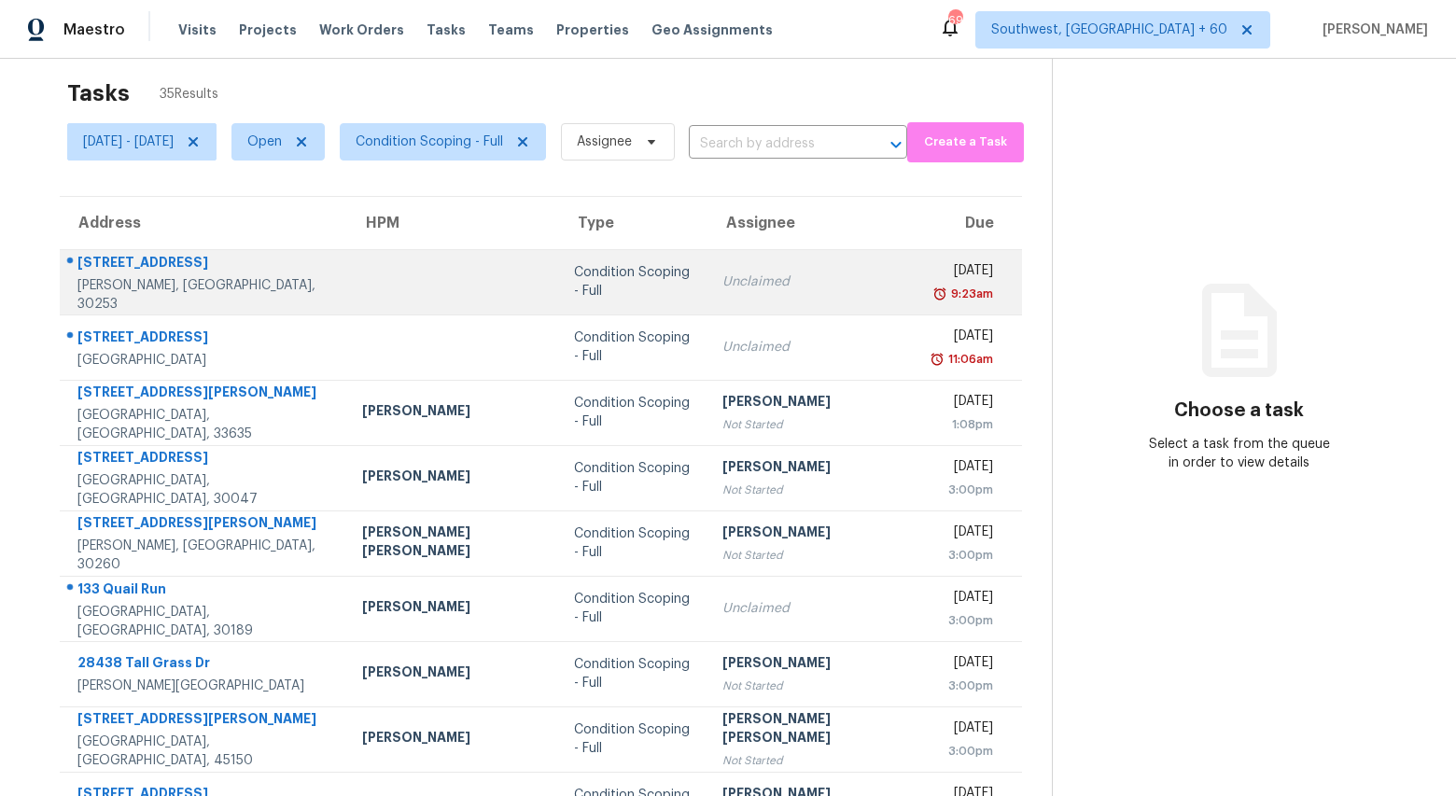
scroll to position [21, 0]
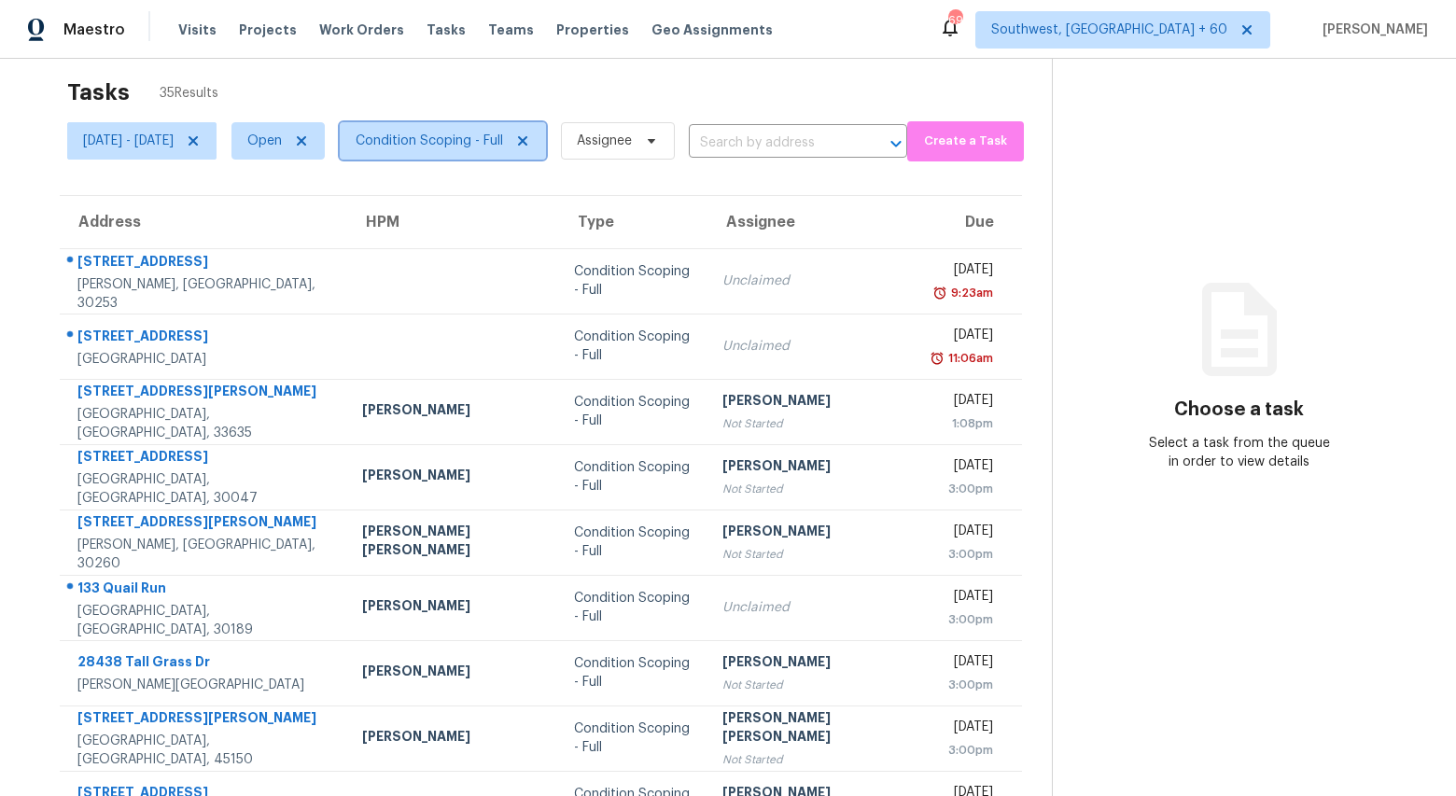
click at [478, 146] on span "Condition Scoping - Full" at bounding box center [429, 141] width 147 height 19
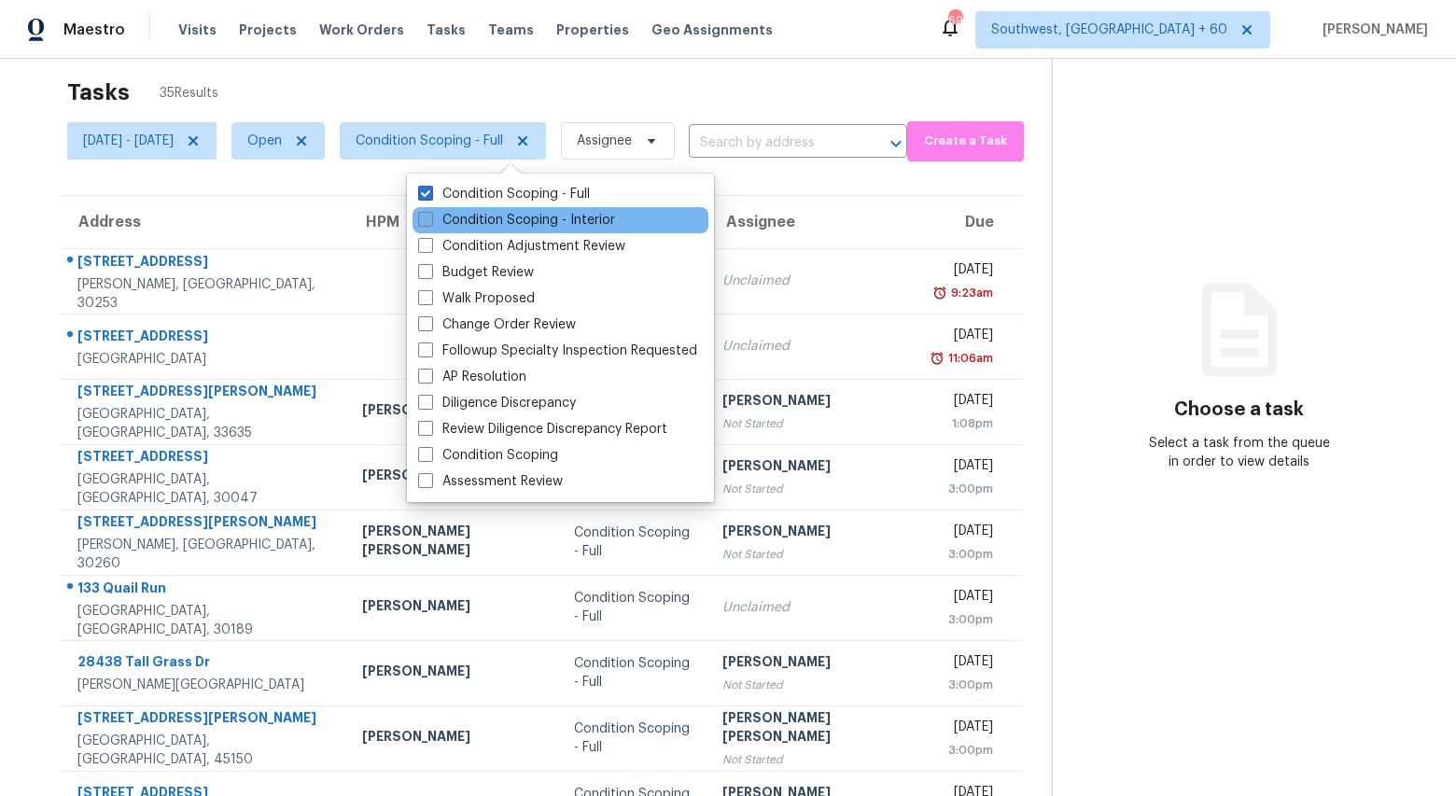
click at [467, 216] on label "Condition Scoping - Interior" at bounding box center [516, 220] width 197 height 19
click at [430, 216] on input "Condition Scoping - Interior" at bounding box center [424, 217] width 12 height 12
checkbox input "true"
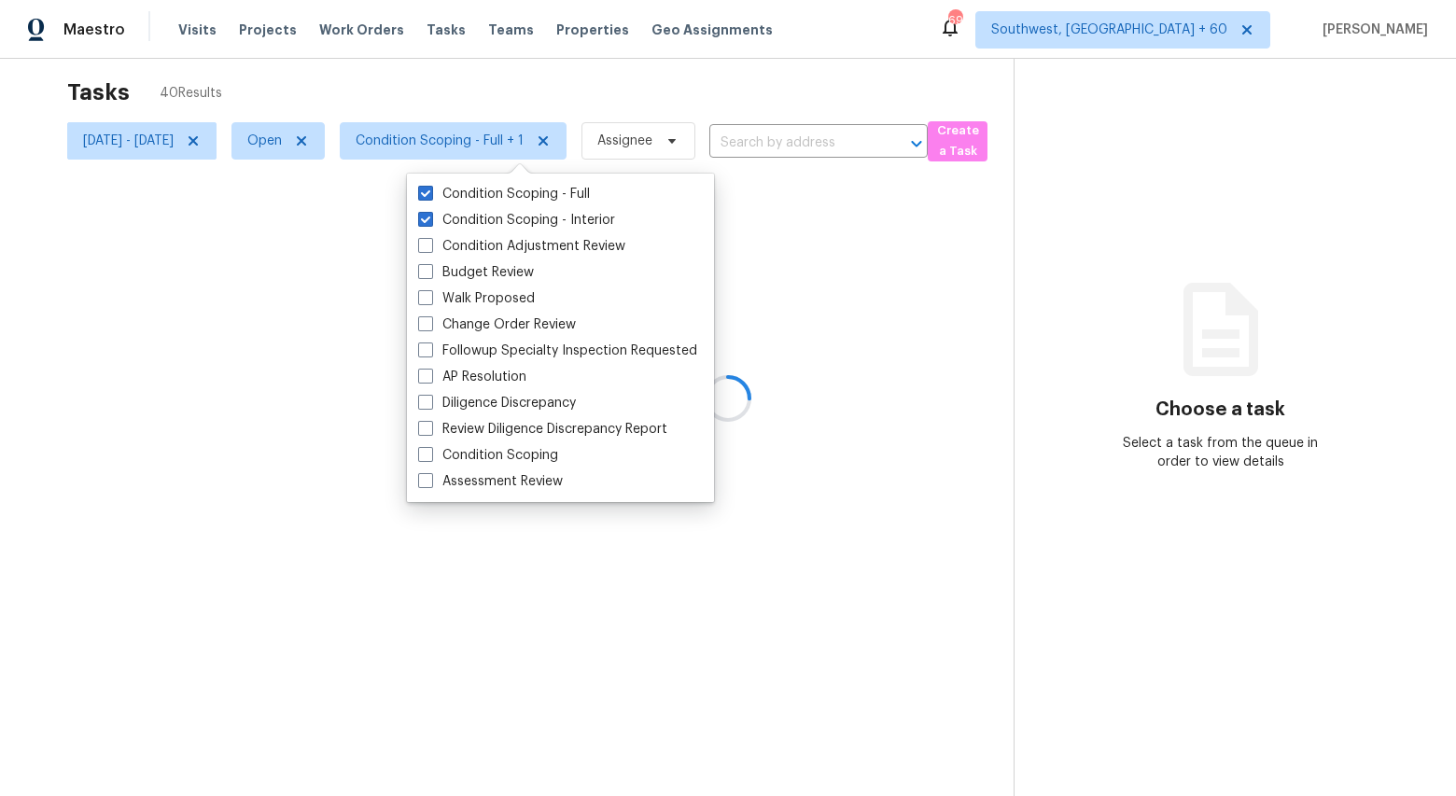
click at [401, 87] on div at bounding box center [728, 398] width 1456 height 796
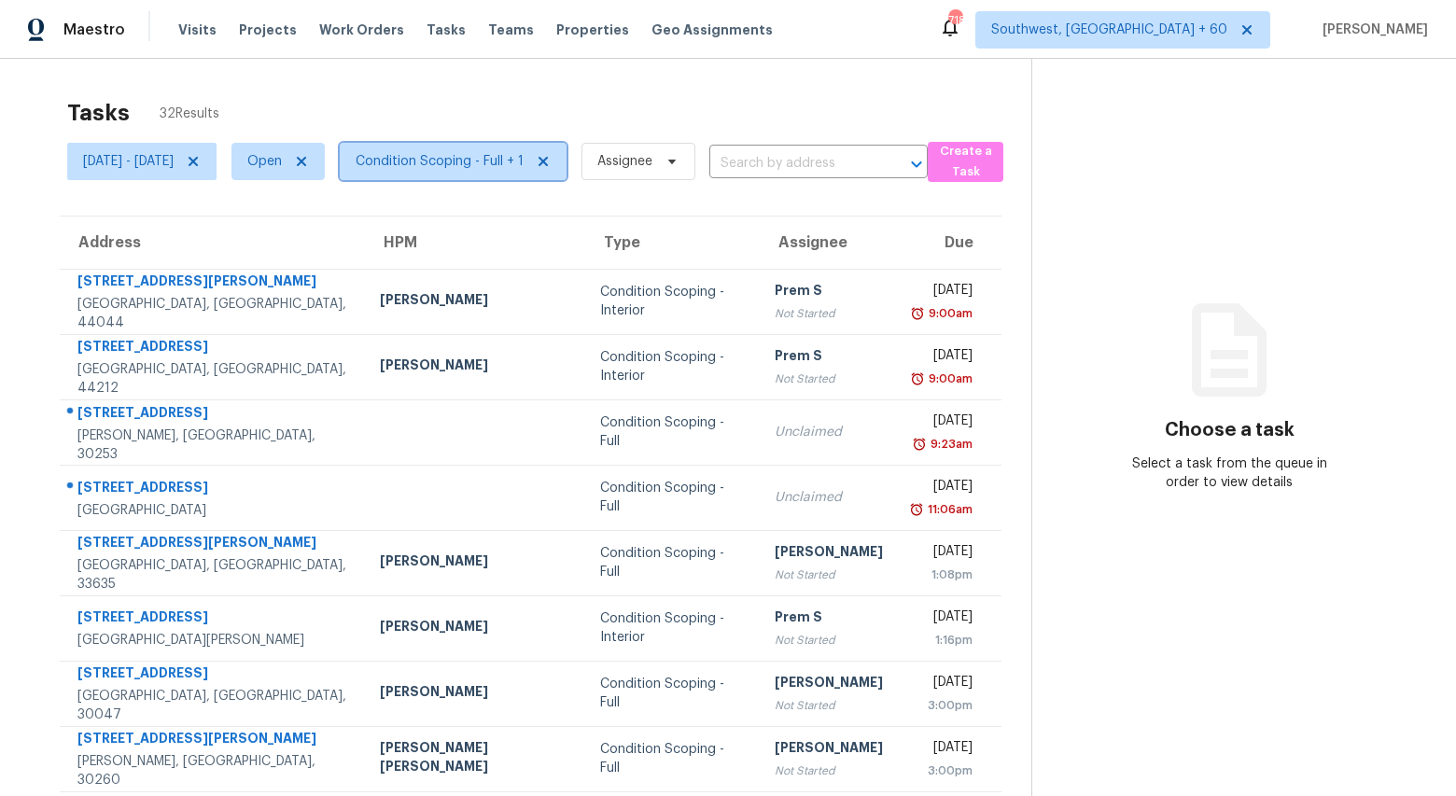
click at [471, 172] on span "Condition Scoping - Full + 1" at bounding box center [453, 161] width 227 height 37
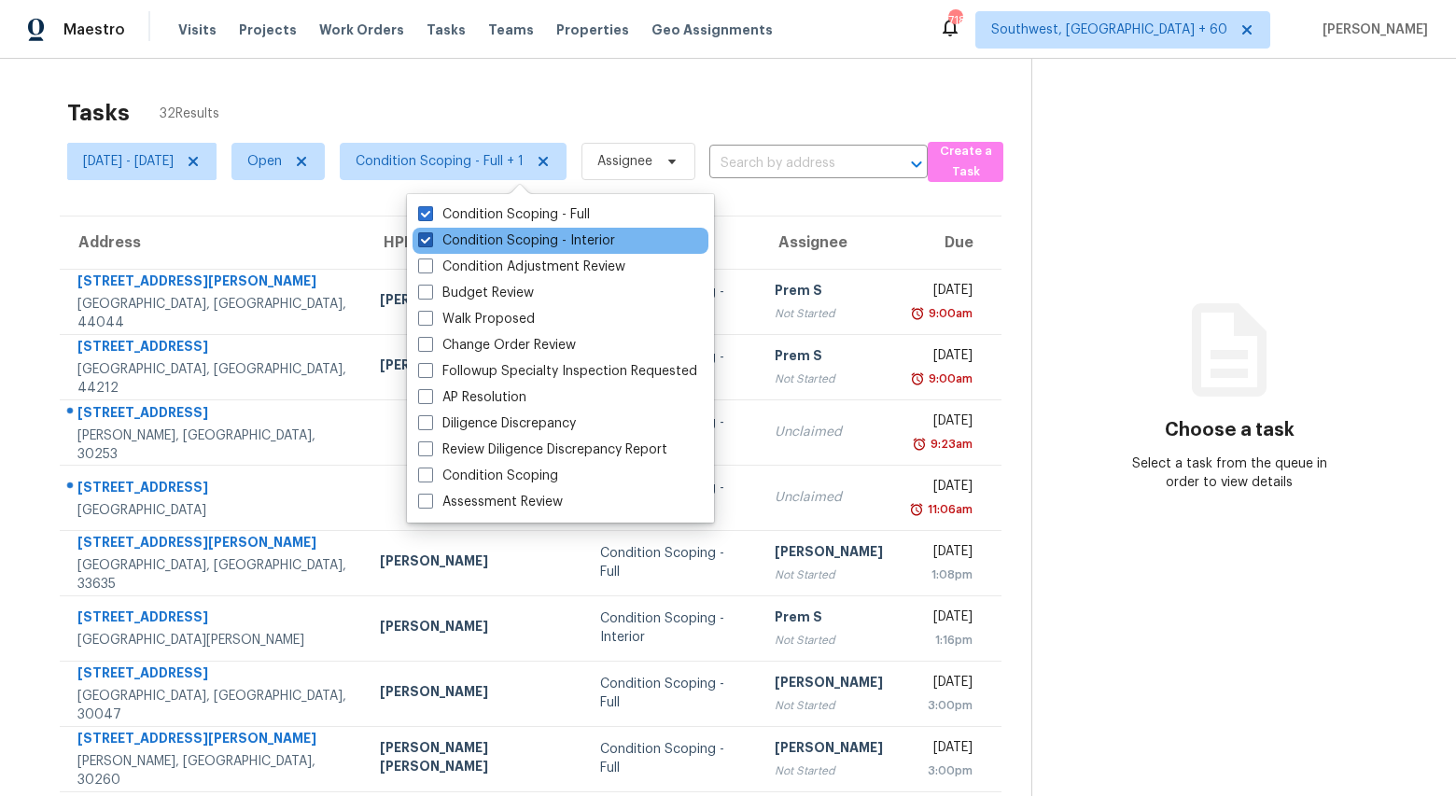
click at [459, 236] on label "Condition Scoping - Interior" at bounding box center [516, 240] width 197 height 19
click at [430, 236] on input "Condition Scoping - Interior" at bounding box center [424, 237] width 12 height 12
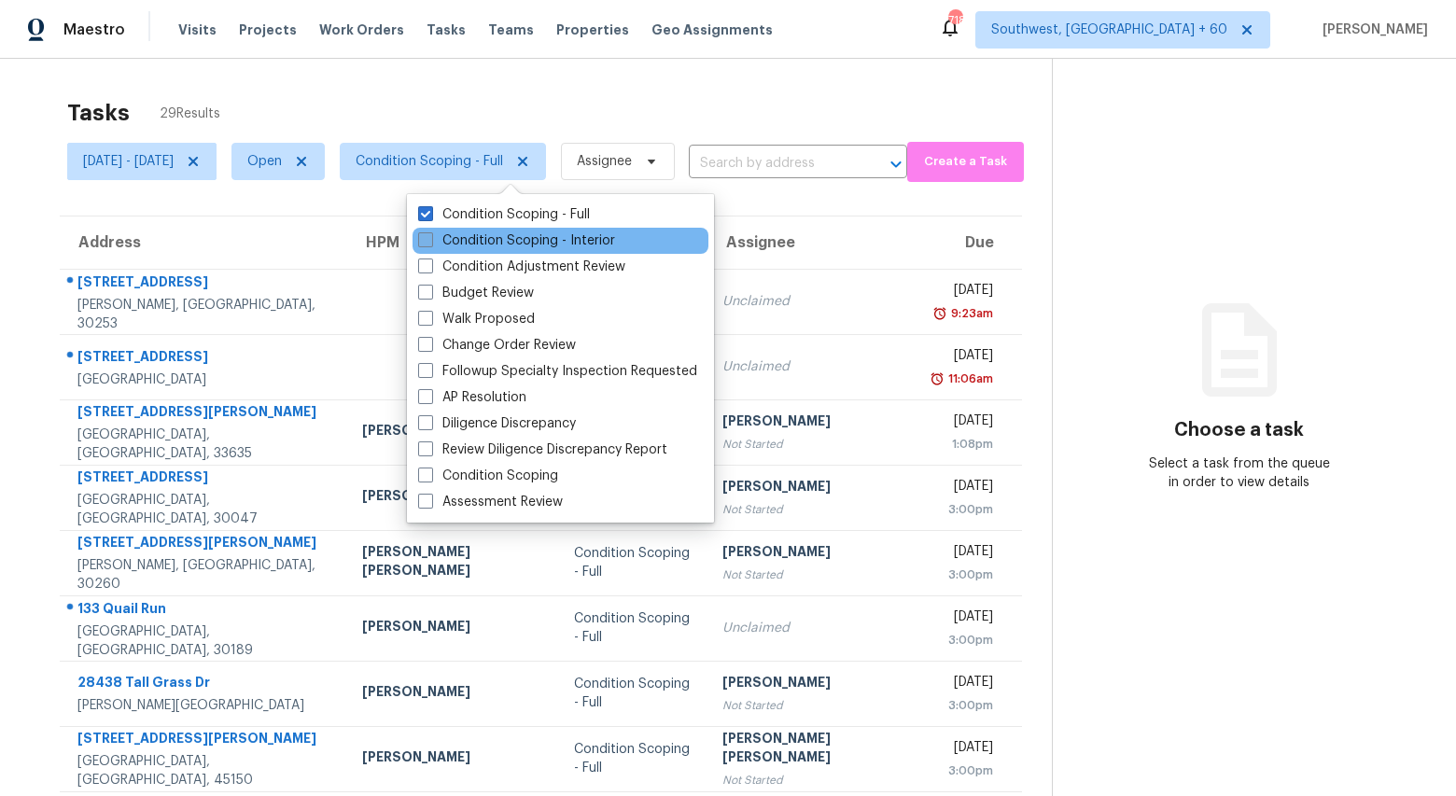
click at [459, 236] on label "Condition Scoping - Interior" at bounding box center [516, 240] width 197 height 19
click at [430, 236] on input "Condition Scoping - Interior" at bounding box center [424, 237] width 12 height 12
checkbox input "true"
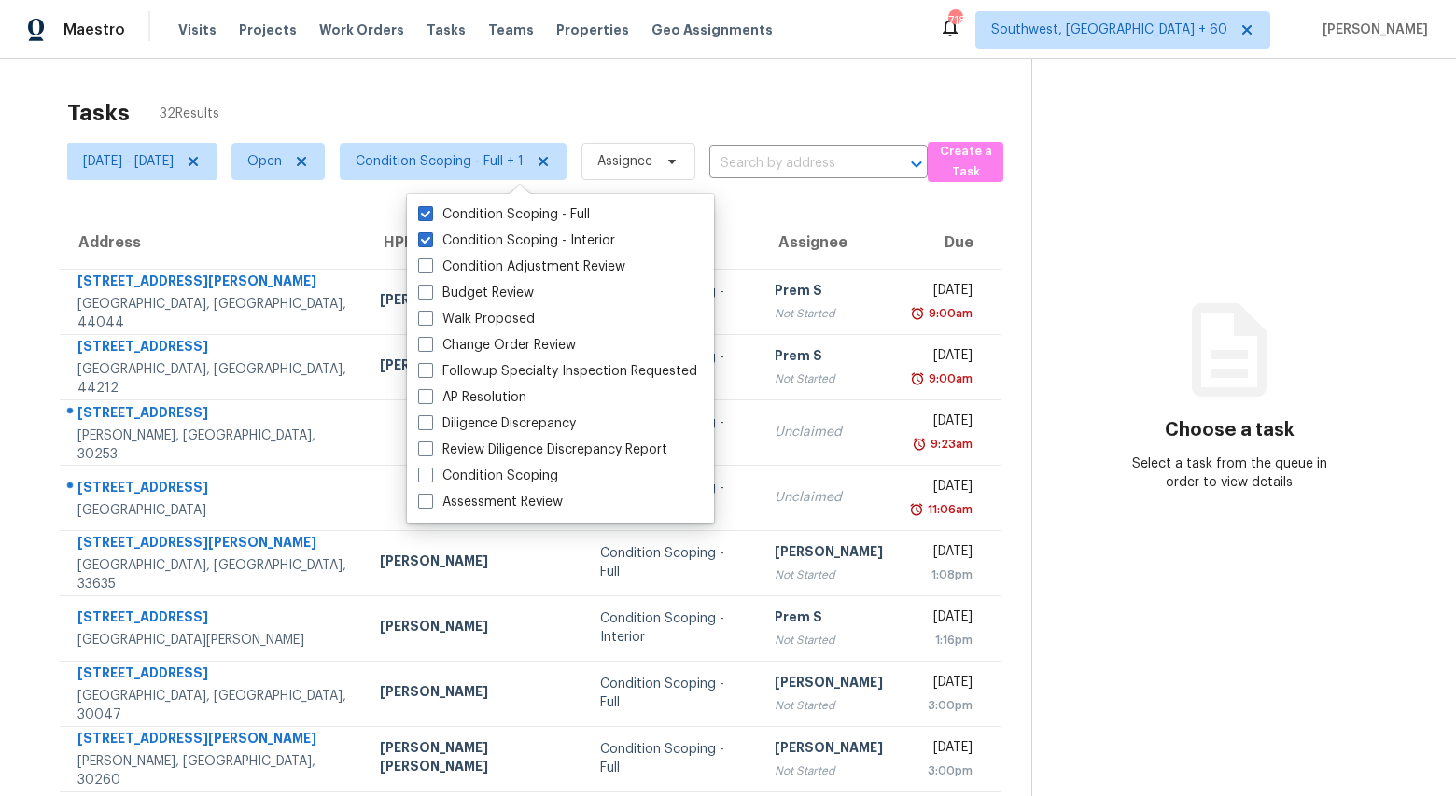
click at [370, 98] on div "Tasks 32 Results" at bounding box center [549, 113] width 964 height 49
